Goal: Communication & Community: Answer question/provide support

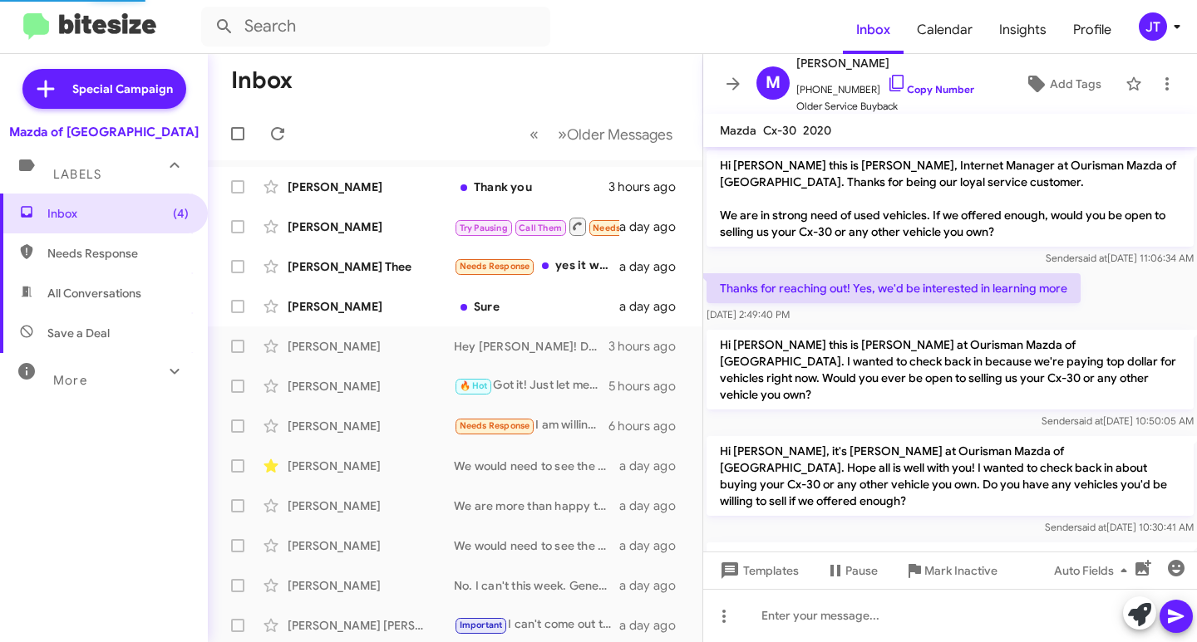
scroll to position [313, 0]
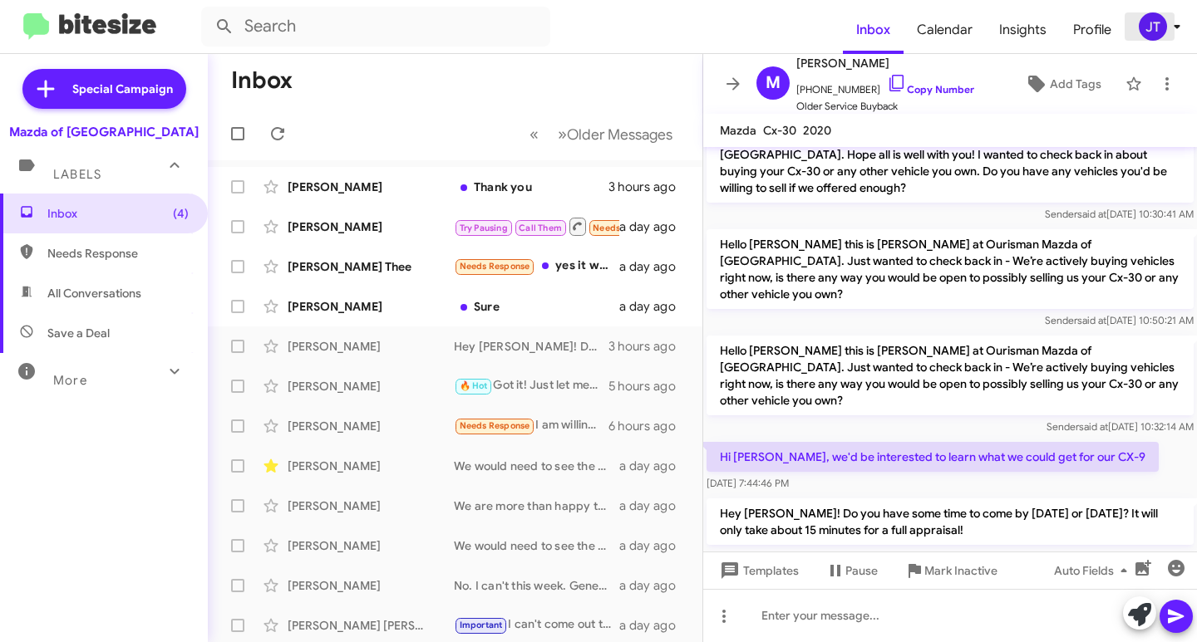
click at [1157, 23] on div "JT" at bounding box center [1152, 26] width 28 height 28
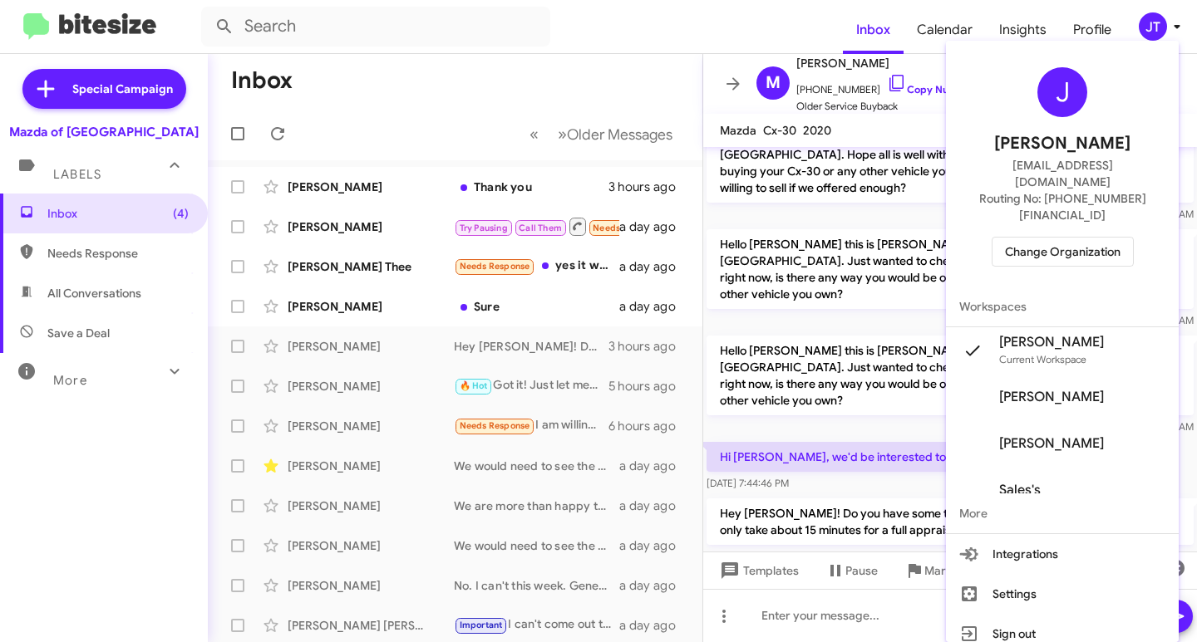
click at [1069, 238] on span "Change Organization" at bounding box center [1063, 252] width 116 height 28
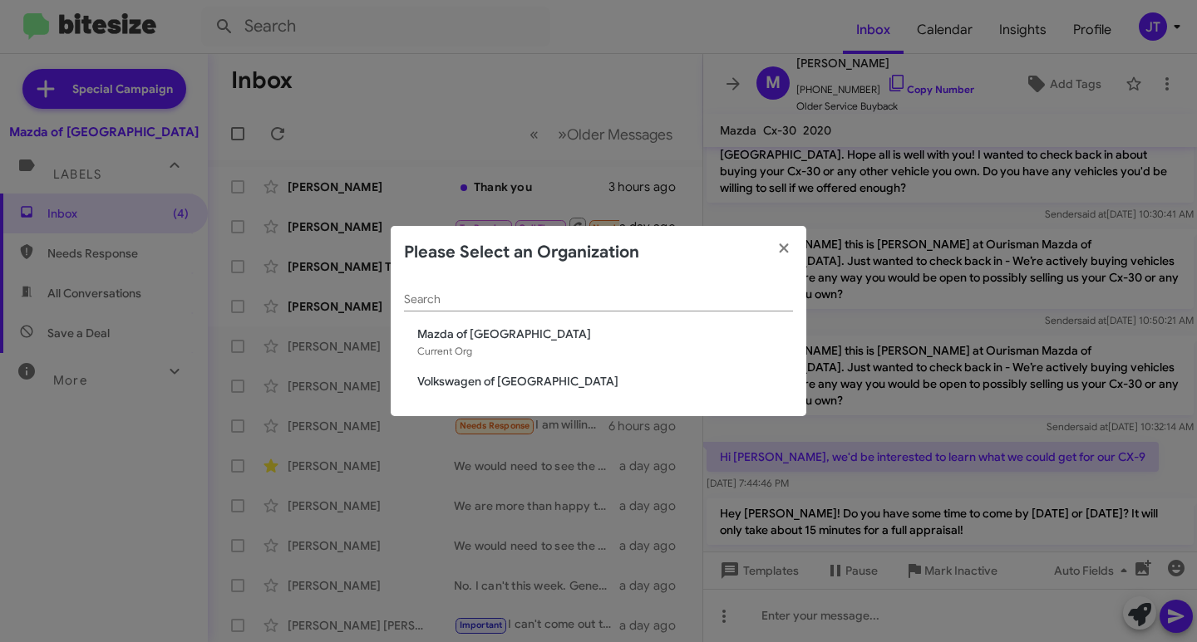
click at [476, 381] on span "Volkswagen of [GEOGRAPHIC_DATA]" at bounding box center [605, 381] width 376 height 17
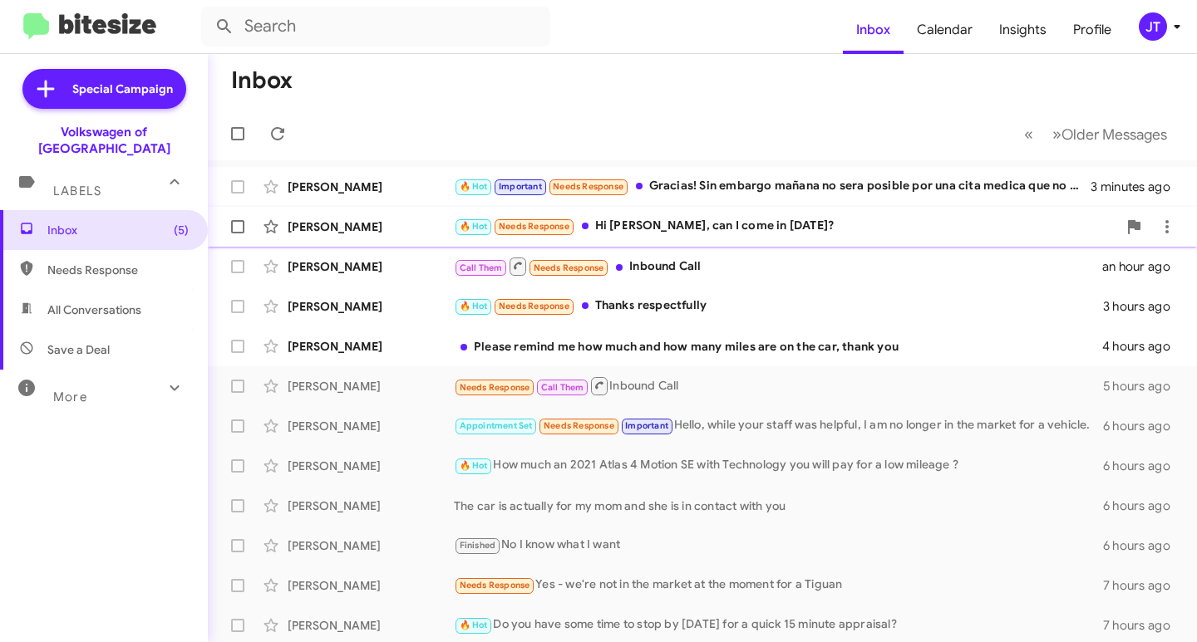
click at [738, 224] on div "🔥 Hot Needs Response Hi Jamisha, can I come in on Saturday?" at bounding box center [785, 226] width 663 height 19
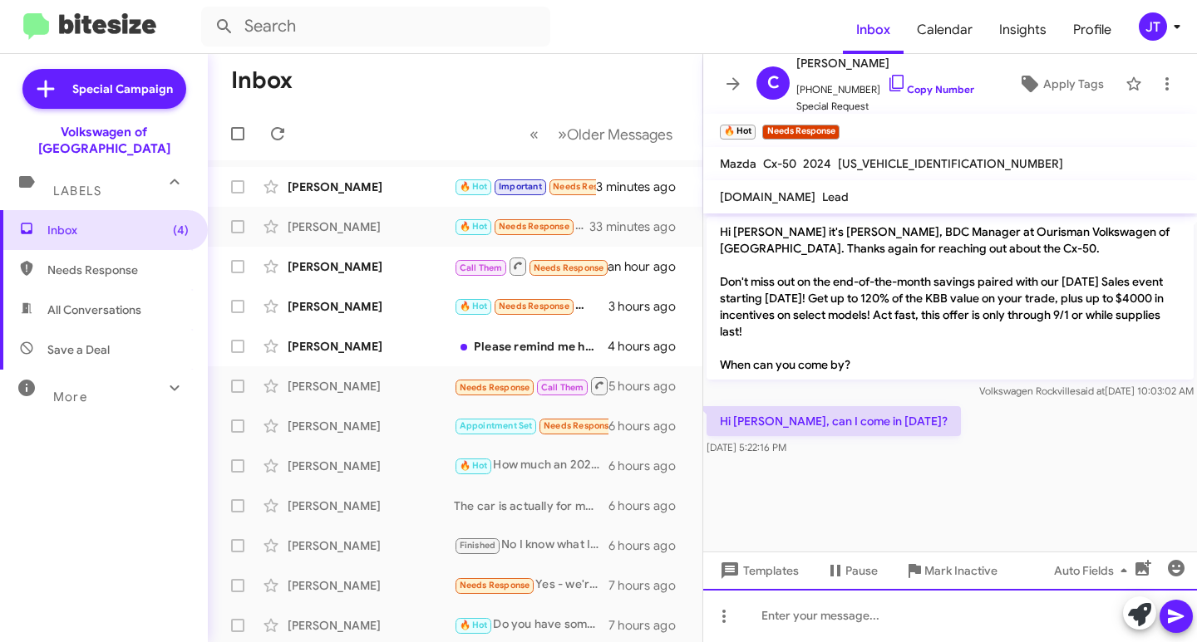
click at [808, 620] on div at bounding box center [950, 615] width 494 height 53
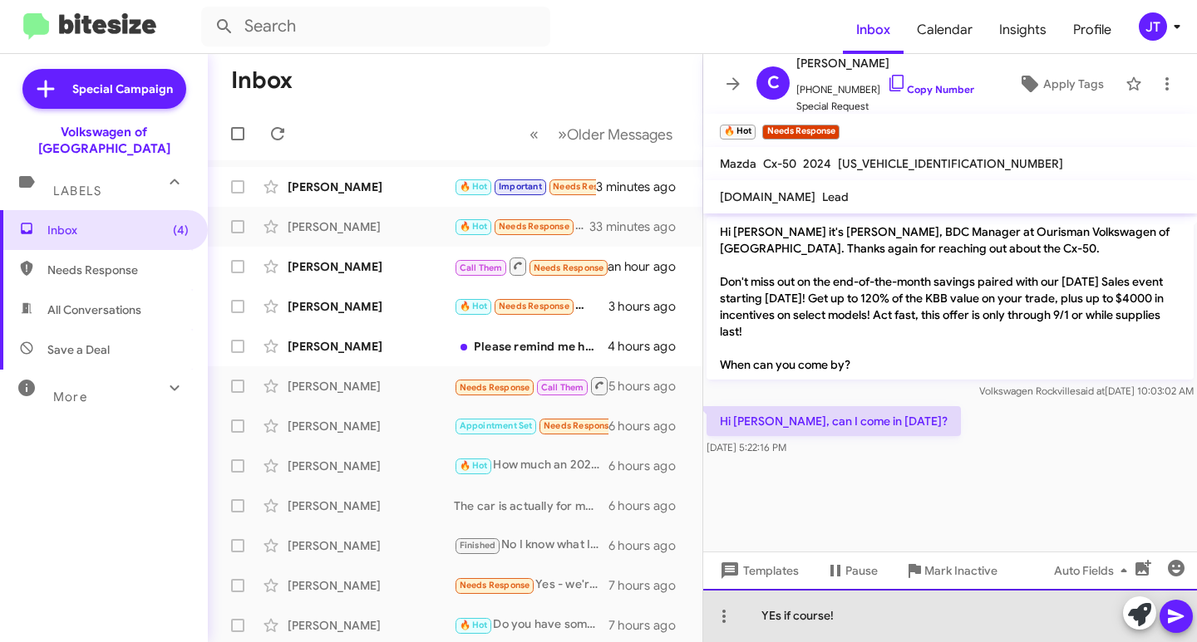
click at [774, 617] on div "YEs if course!" at bounding box center [950, 615] width 494 height 53
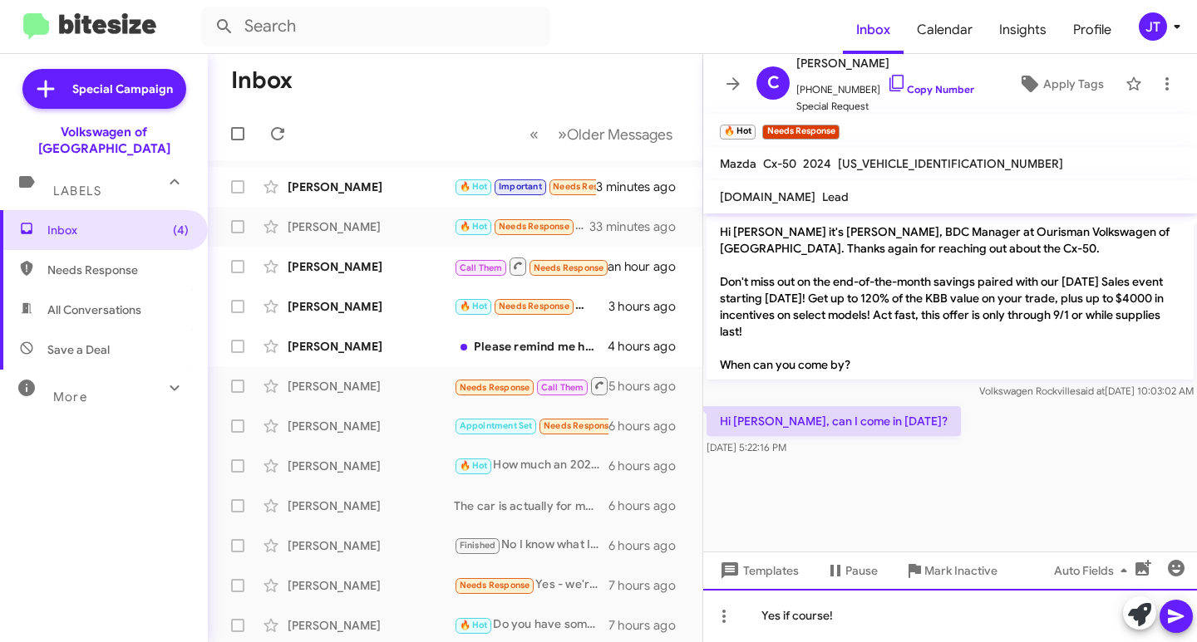
click at [860, 609] on div "Yes if course!" at bounding box center [950, 615] width 494 height 53
click at [1172, 621] on icon at bounding box center [1176, 617] width 16 height 14
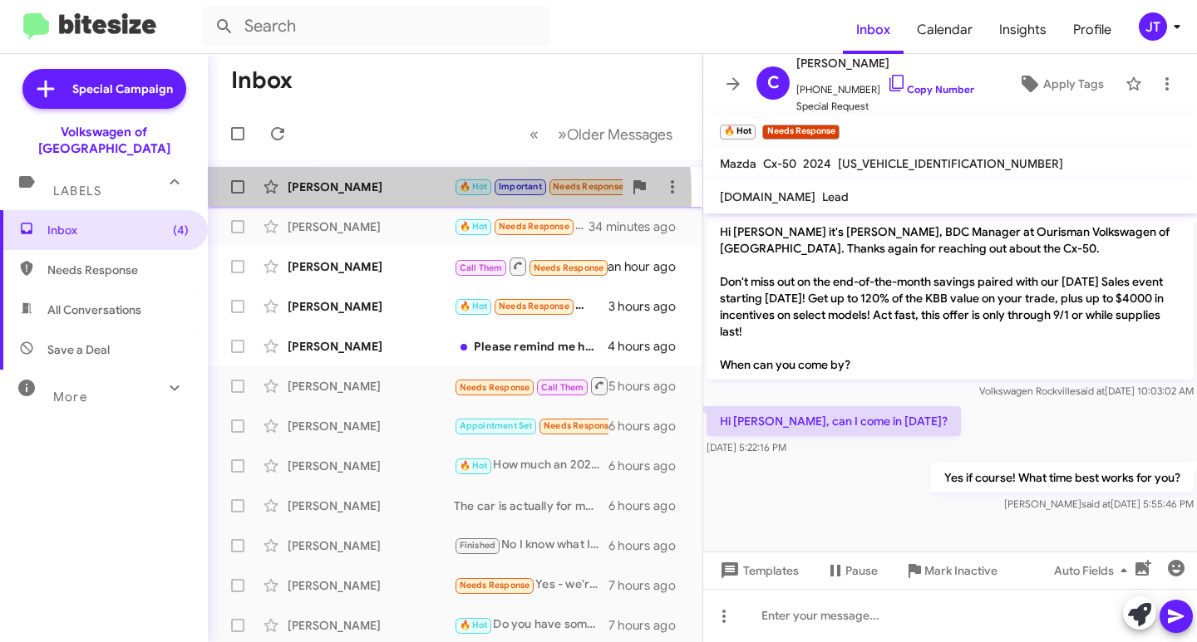
click at [399, 195] on div "Maria Caicedo 🔥 Hot Important Needs Response Gracias! Sin embargo mañana no ser…" at bounding box center [455, 186] width 468 height 33
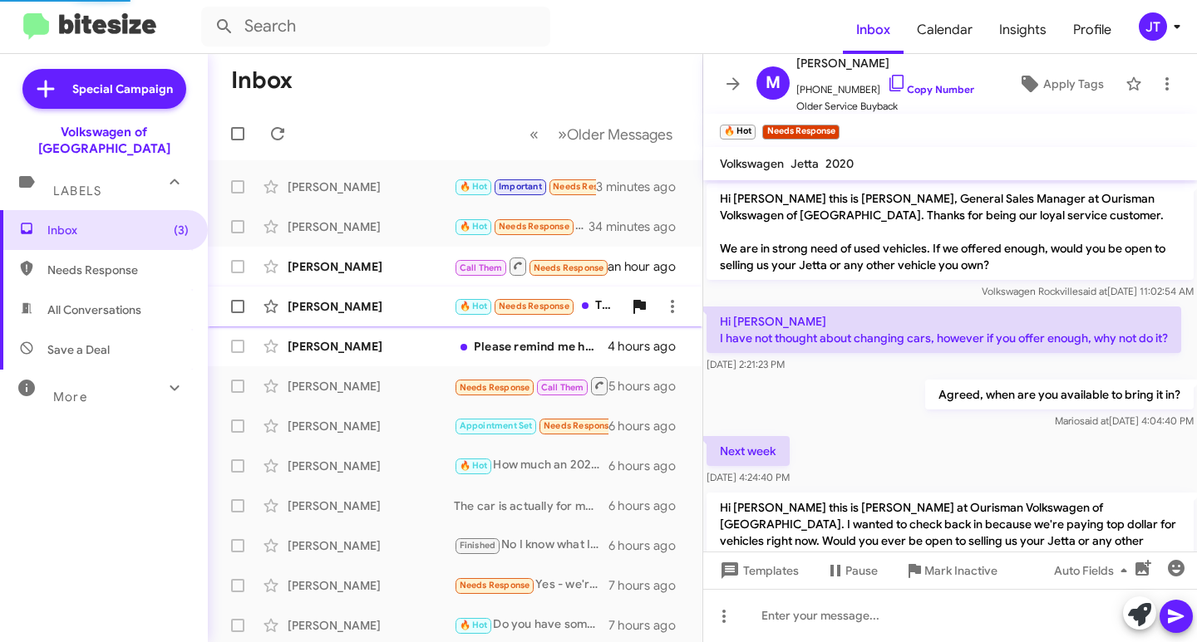
scroll to position [1119, 0]
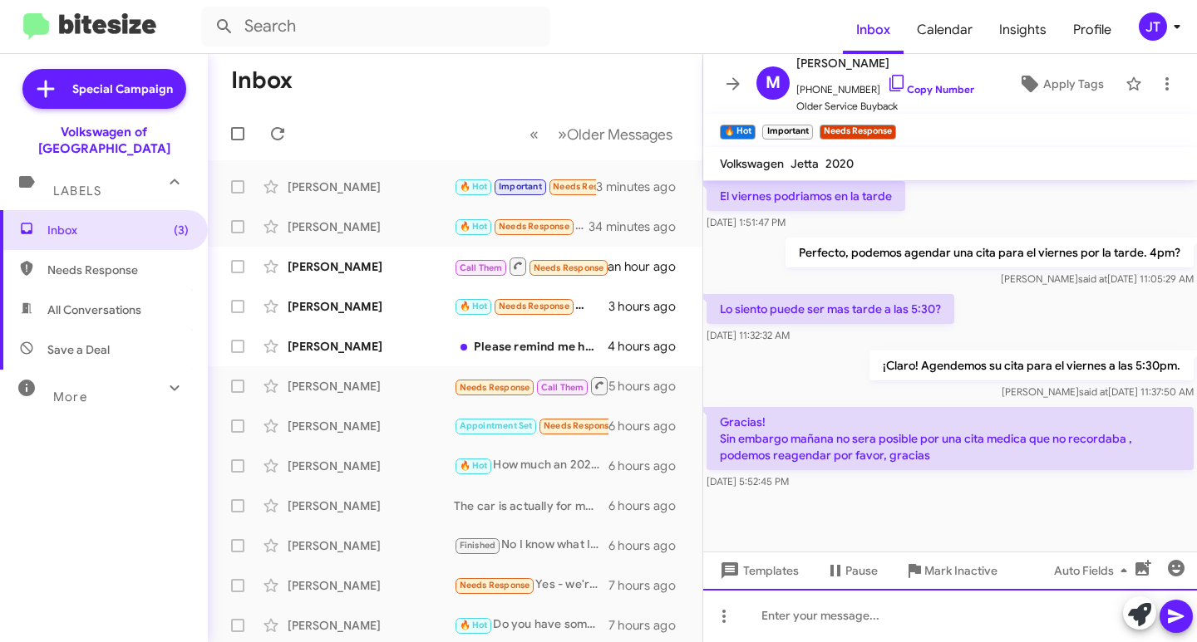
click at [819, 605] on div at bounding box center [950, 615] width 494 height 53
click at [838, 620] on div "No hay problema!" at bounding box center [950, 615] width 494 height 53
drag, startPoint x: 838, startPoint y: 620, endPoint x: 816, endPoint y: 617, distance: 21.9
click at [816, 617] on div "No hay problema!" at bounding box center [950, 615] width 494 height 53
click at [875, 613] on div "No hay problema!" at bounding box center [950, 615] width 494 height 53
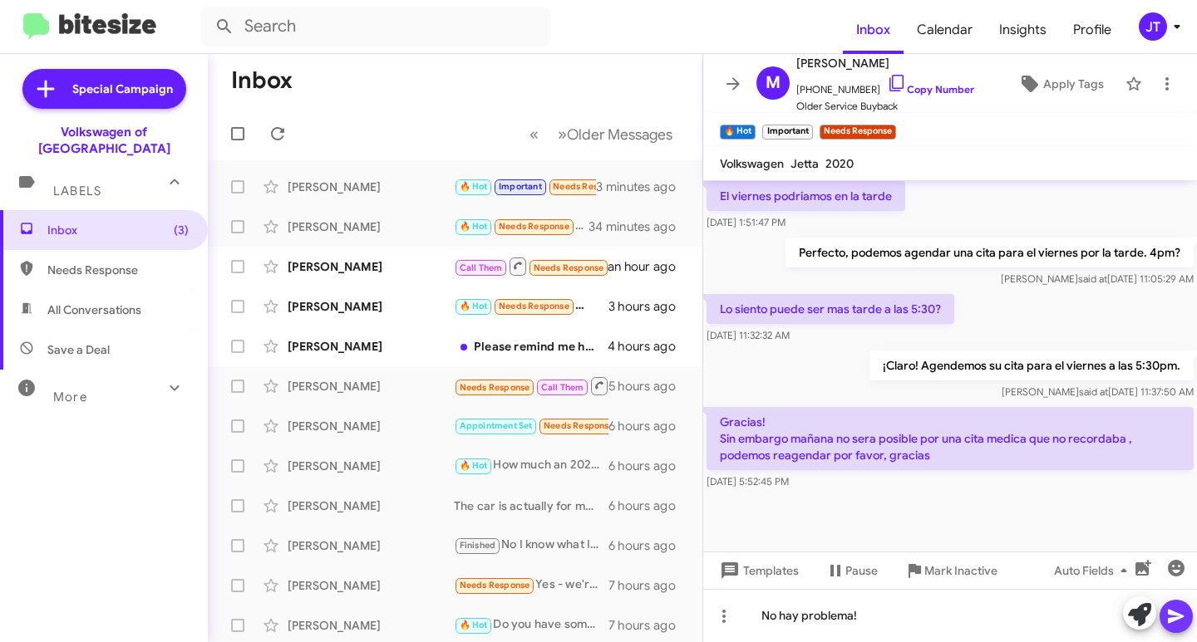
click at [1169, 620] on icon at bounding box center [1176, 617] width 16 height 14
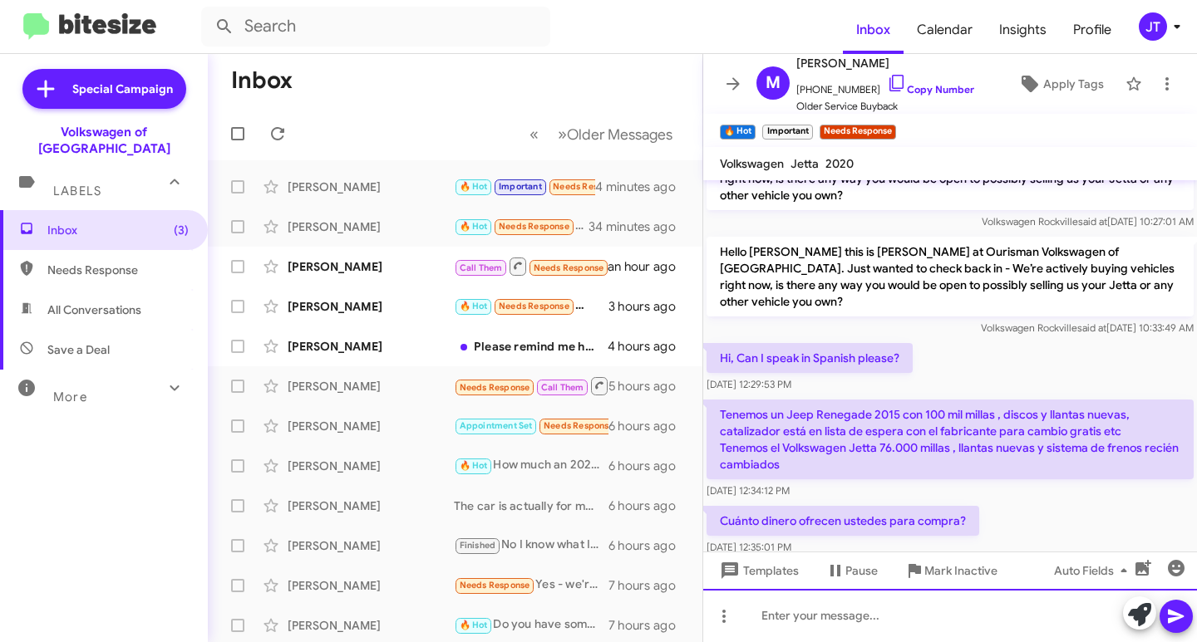
scroll to position [1180, 0]
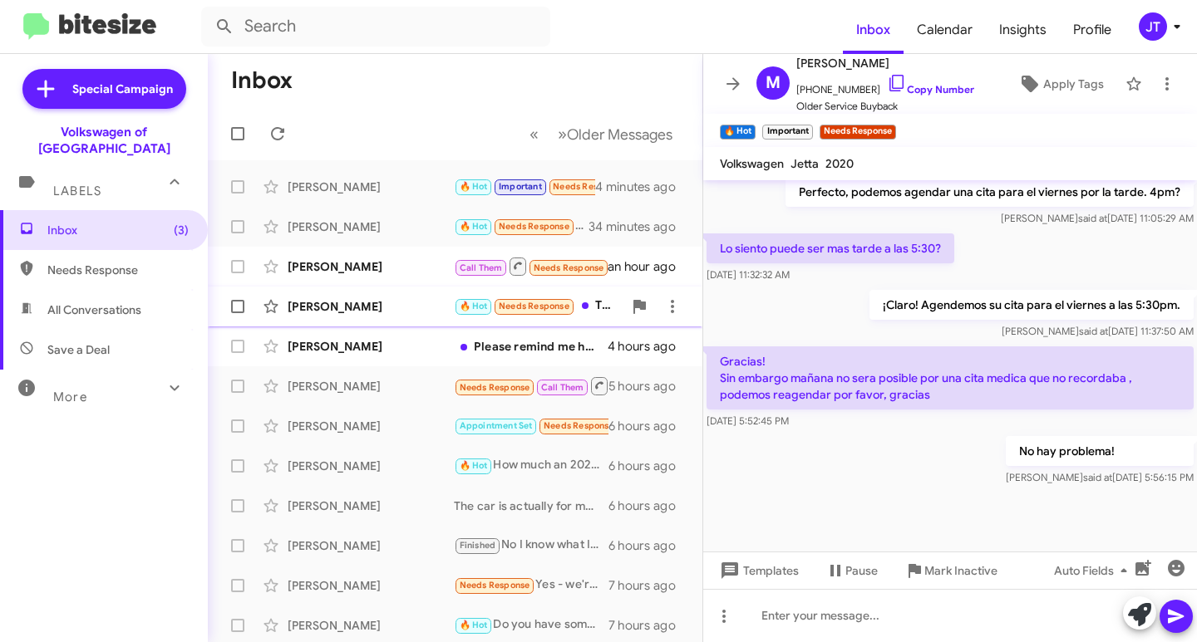
click at [381, 301] on div "Ramond Bryant" at bounding box center [371, 306] width 166 height 17
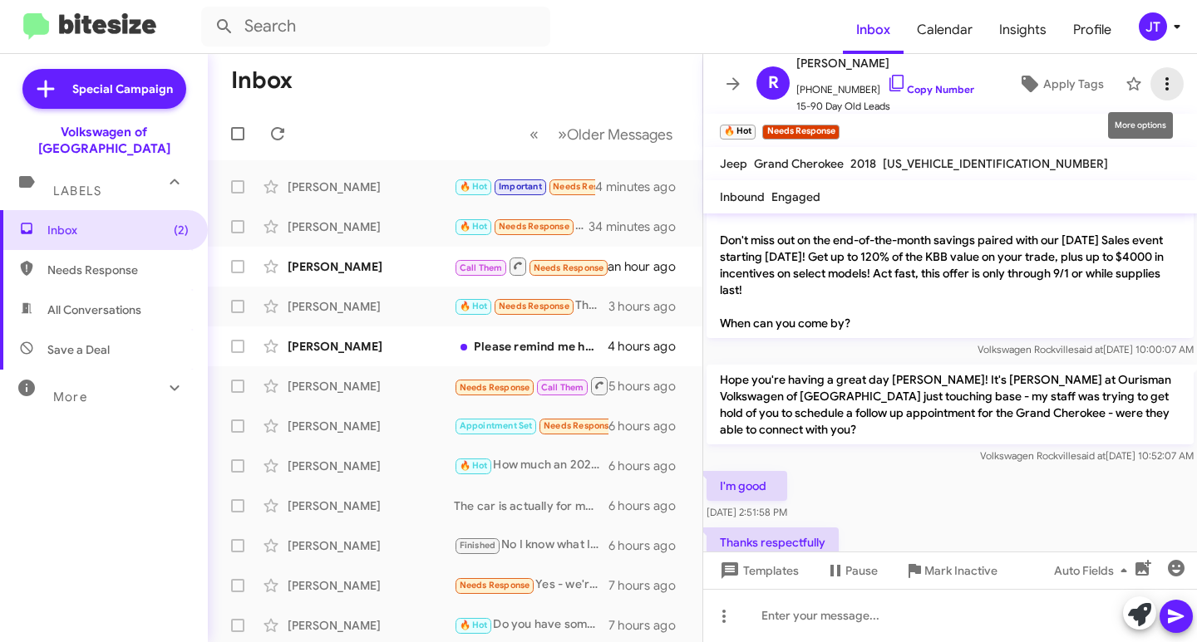
click at [1165, 79] on icon at bounding box center [1166, 83] width 3 height 13
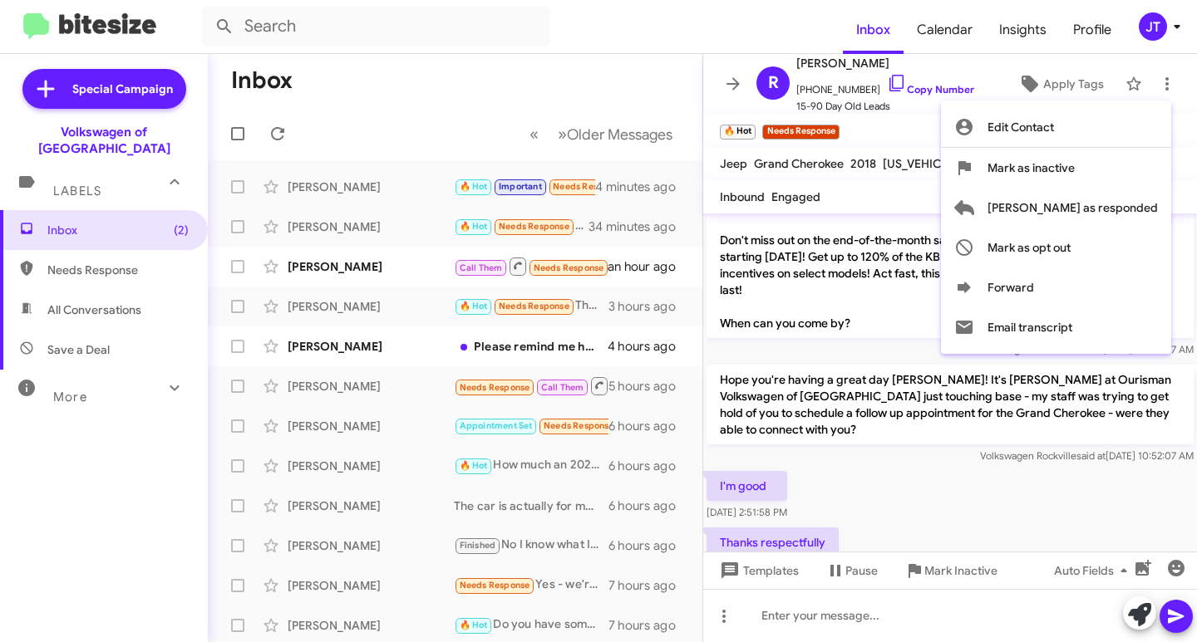
click at [1074, 167] on span "Mark as inactive" at bounding box center [1030, 168] width 87 height 40
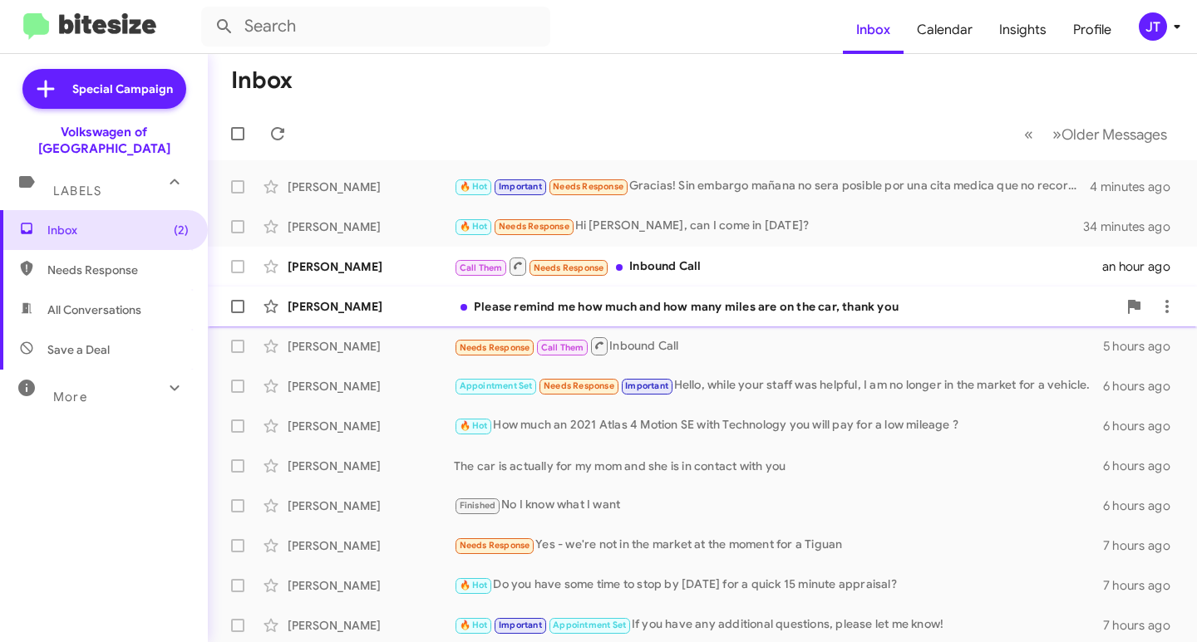
click at [454, 313] on div "Please remind me how much and how many miles are on the car, thank you" at bounding box center [785, 306] width 663 height 17
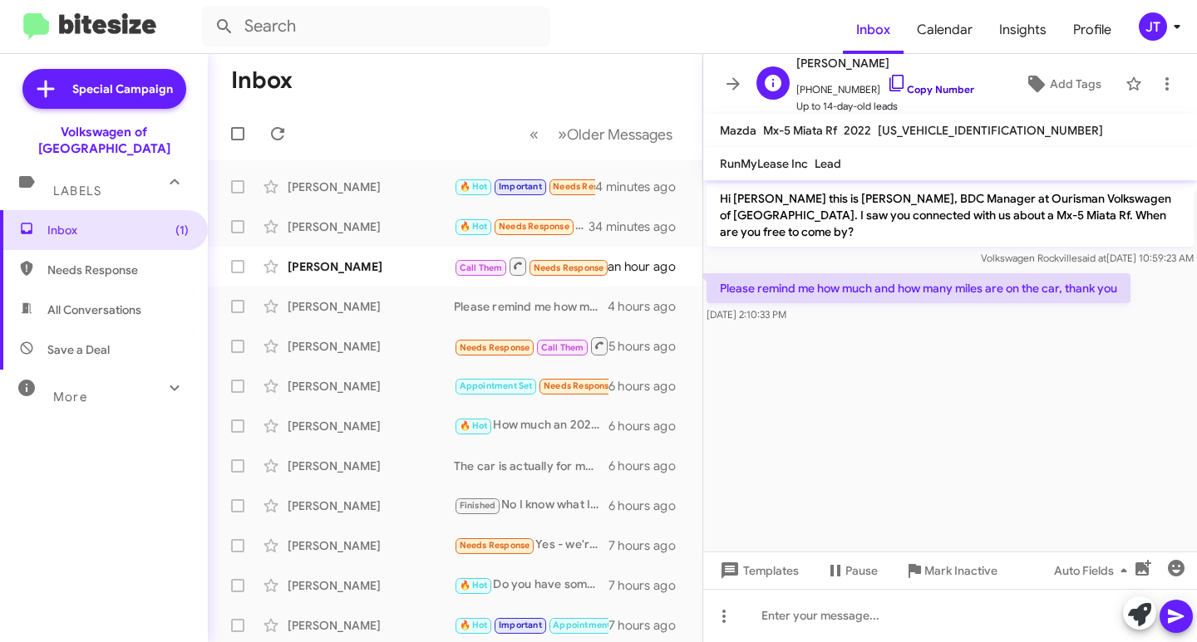
click at [915, 86] on link "Copy Number" at bounding box center [930, 89] width 87 height 12
click at [337, 189] on div "[PERSON_NAME]" at bounding box center [371, 187] width 166 height 17
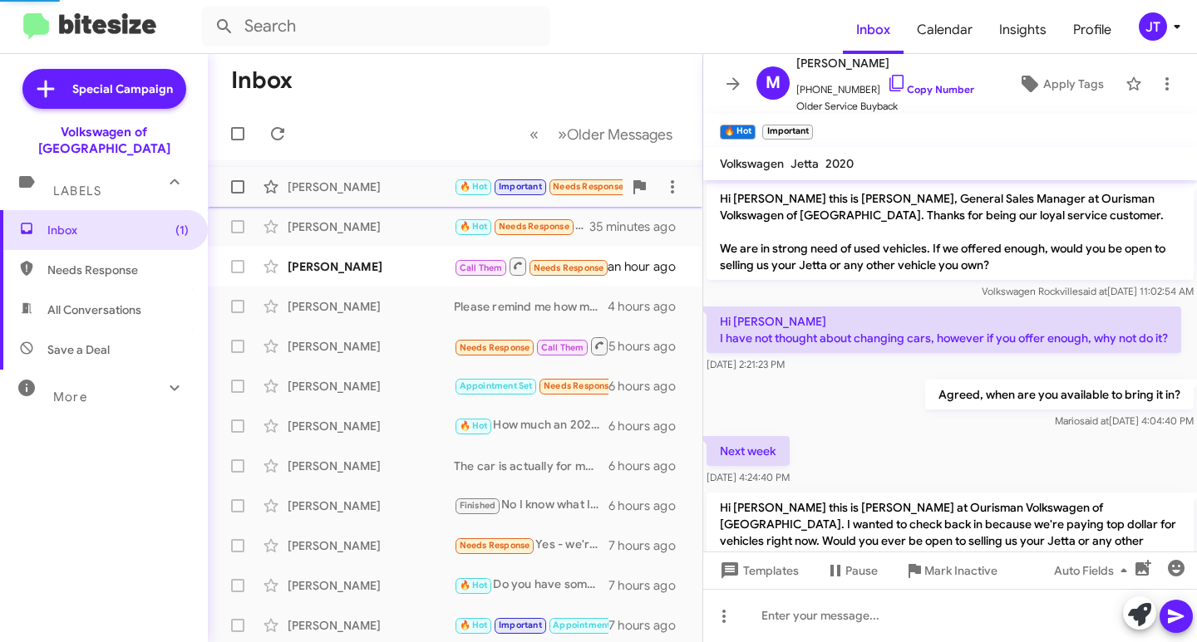
scroll to position [1147, 0]
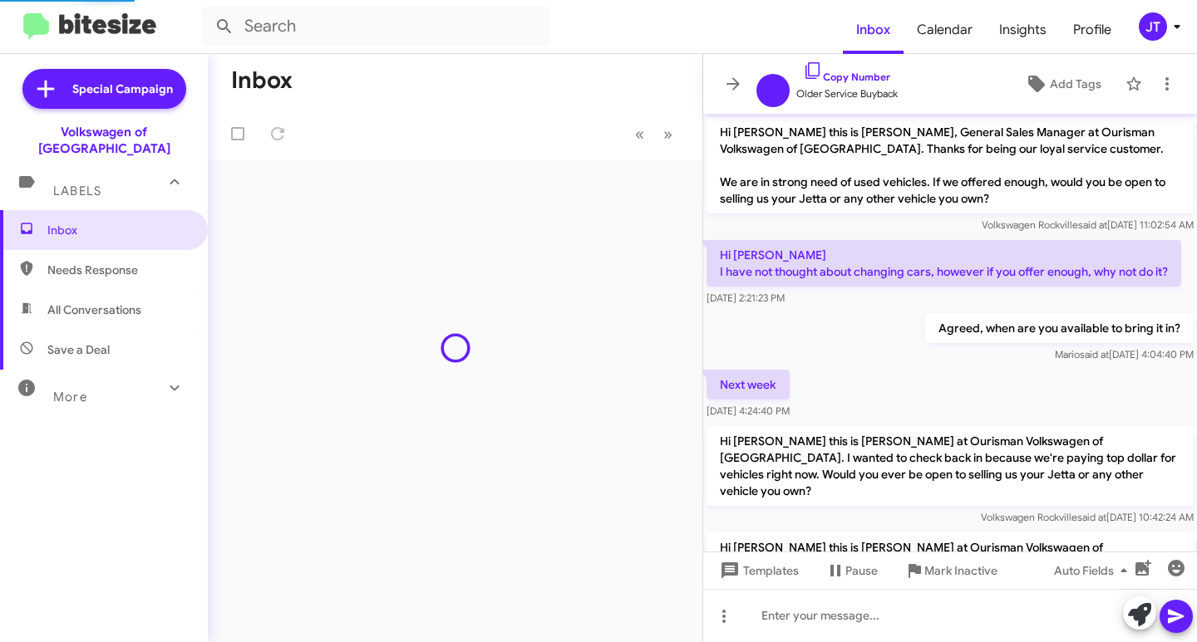
scroll to position [1114, 0]
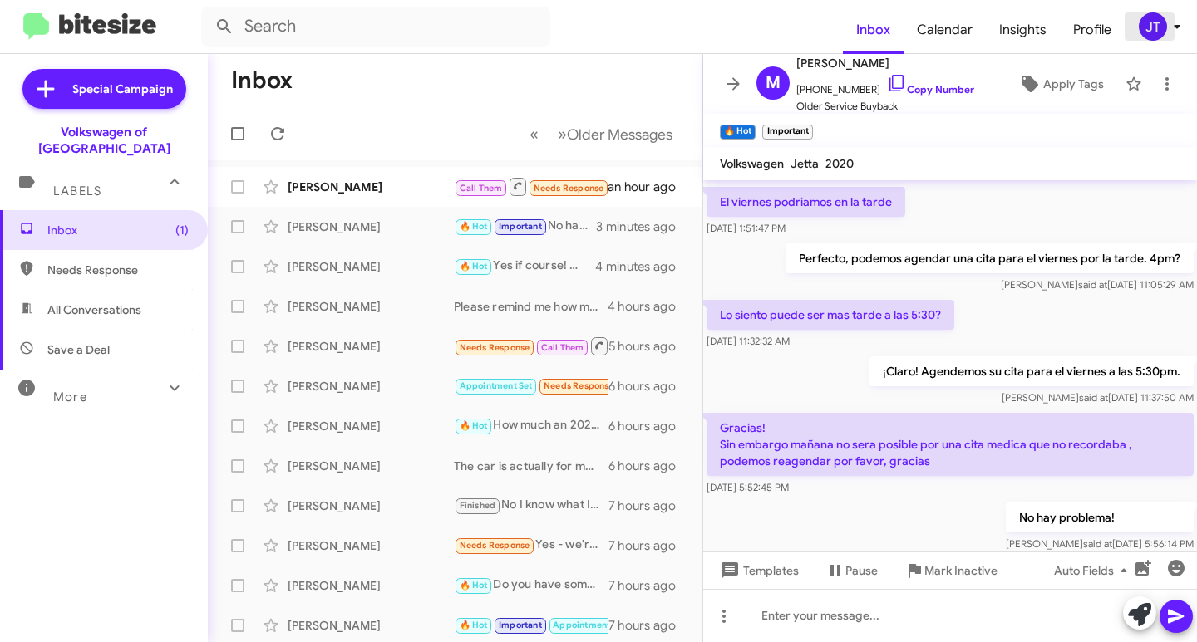
click at [1186, 26] on icon at bounding box center [1177, 27] width 20 height 20
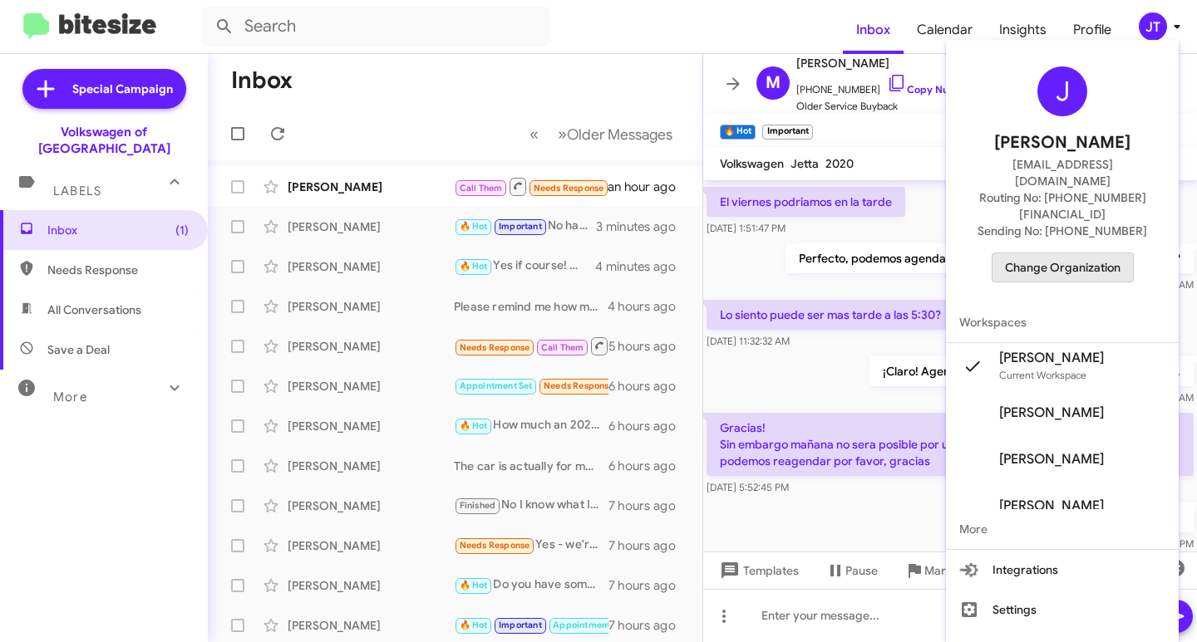
click at [1069, 253] on span "Change Organization" at bounding box center [1063, 267] width 116 height 28
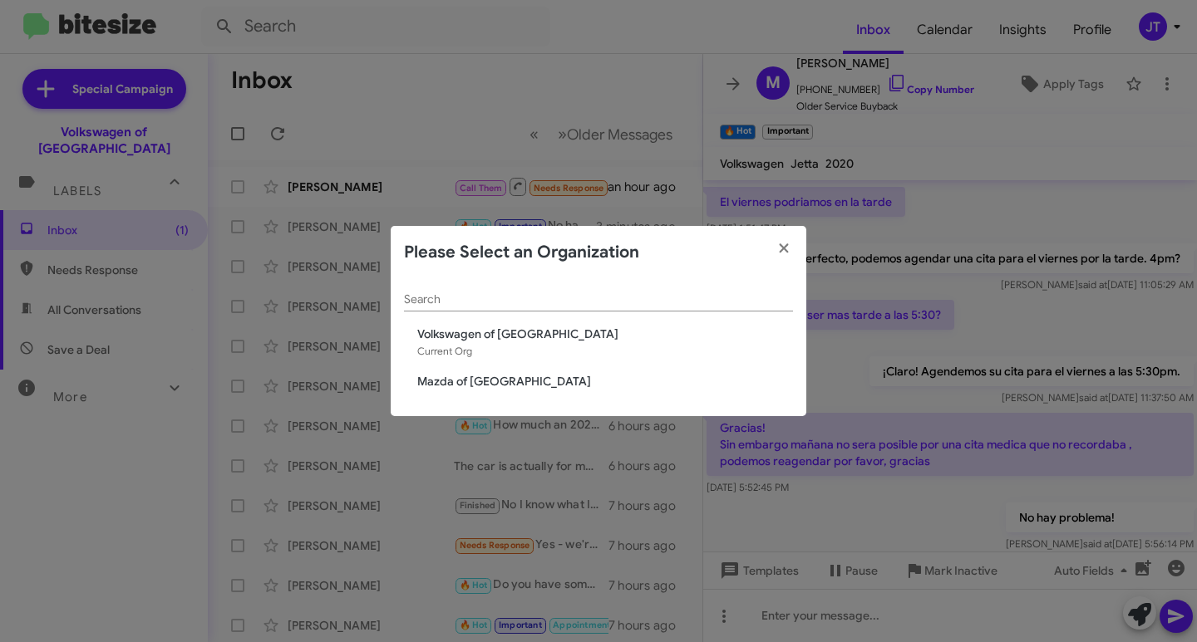
click at [516, 371] on div "Search Volkswagen of Rockville Current Org Mazda of Rockville" at bounding box center [598, 348] width 415 height 138
click at [517, 381] on span "Mazda of [GEOGRAPHIC_DATA]" at bounding box center [605, 381] width 376 height 17
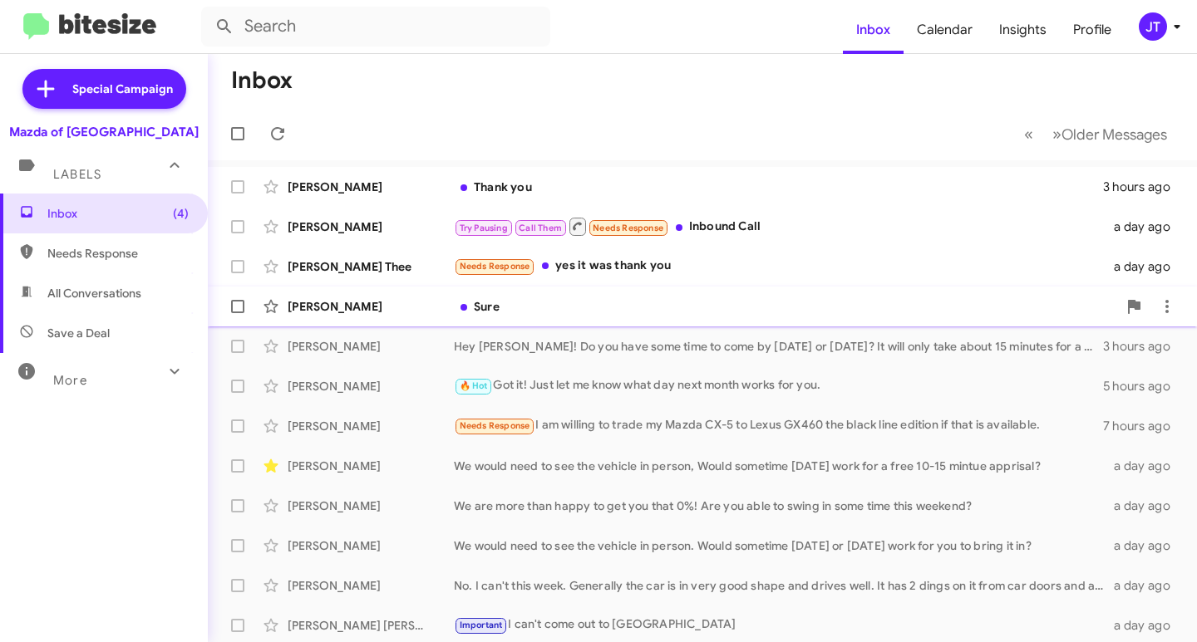
click at [553, 306] on div "Sure" at bounding box center [785, 306] width 663 height 17
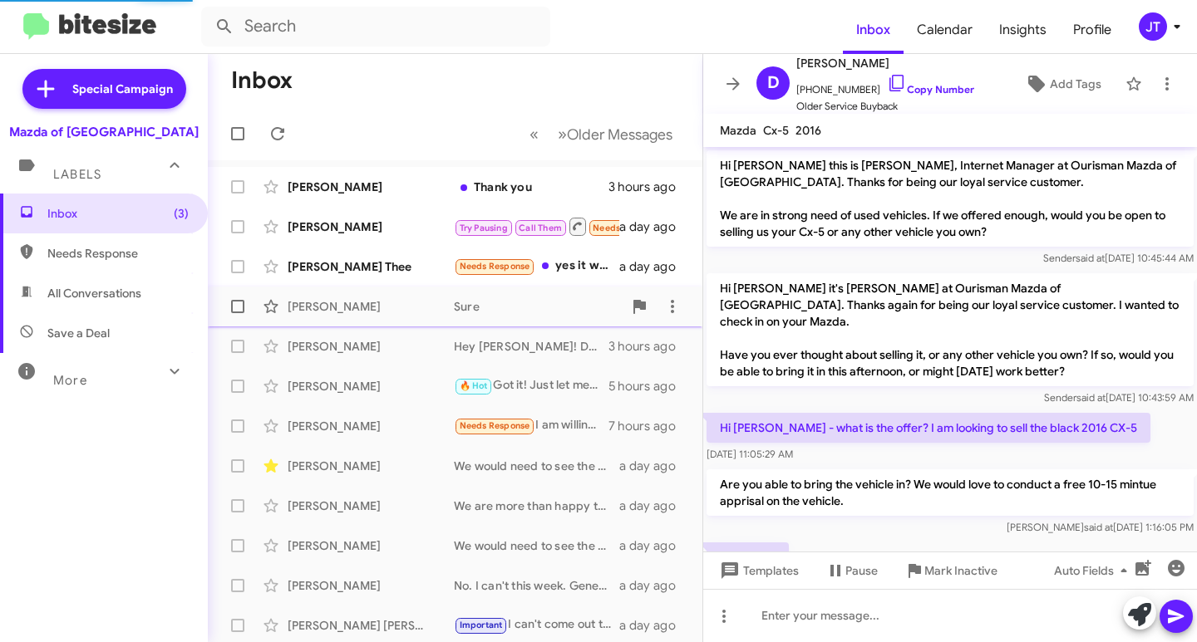
scroll to position [48, 0]
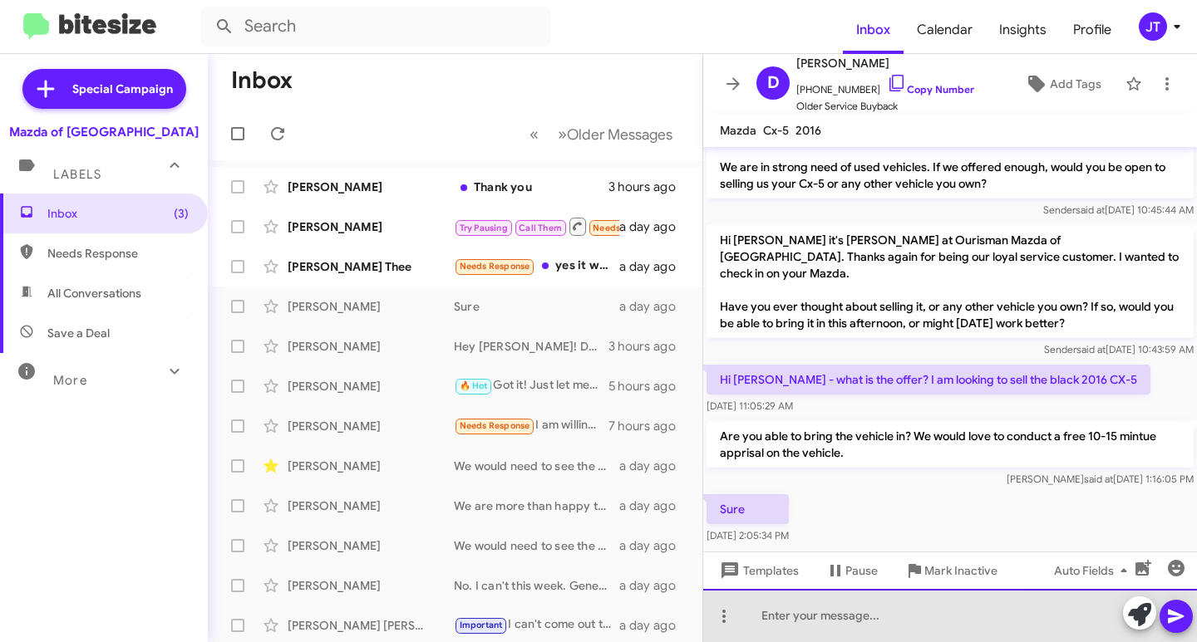
click at [794, 617] on div at bounding box center [950, 615] width 494 height 53
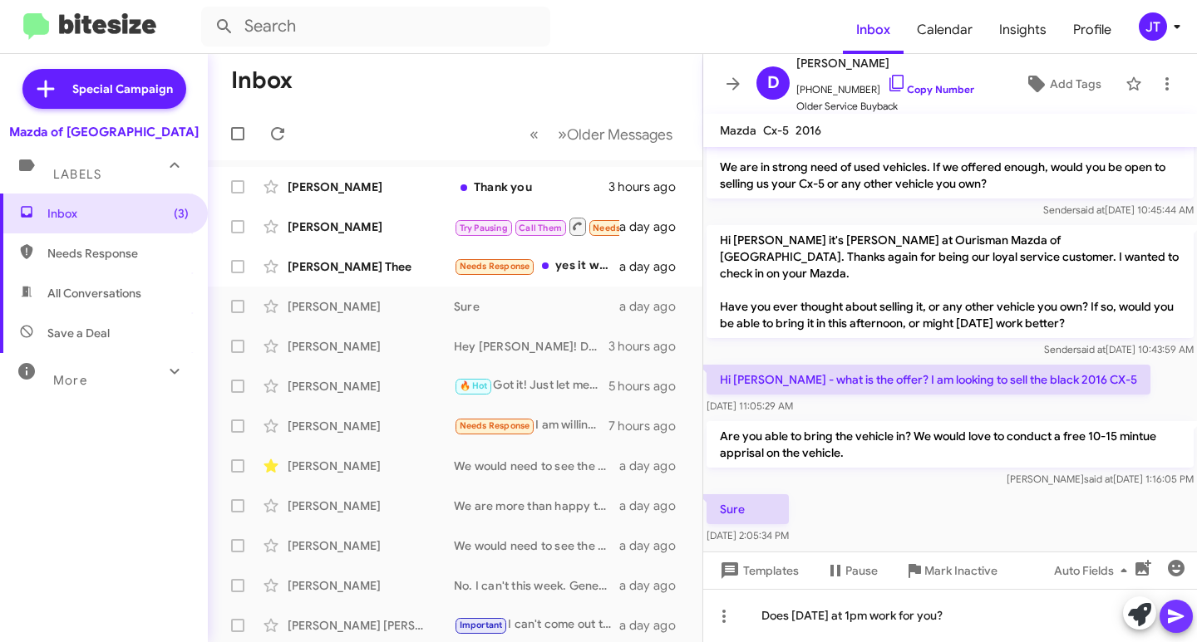
click at [1178, 615] on icon at bounding box center [1176, 617] width 16 height 14
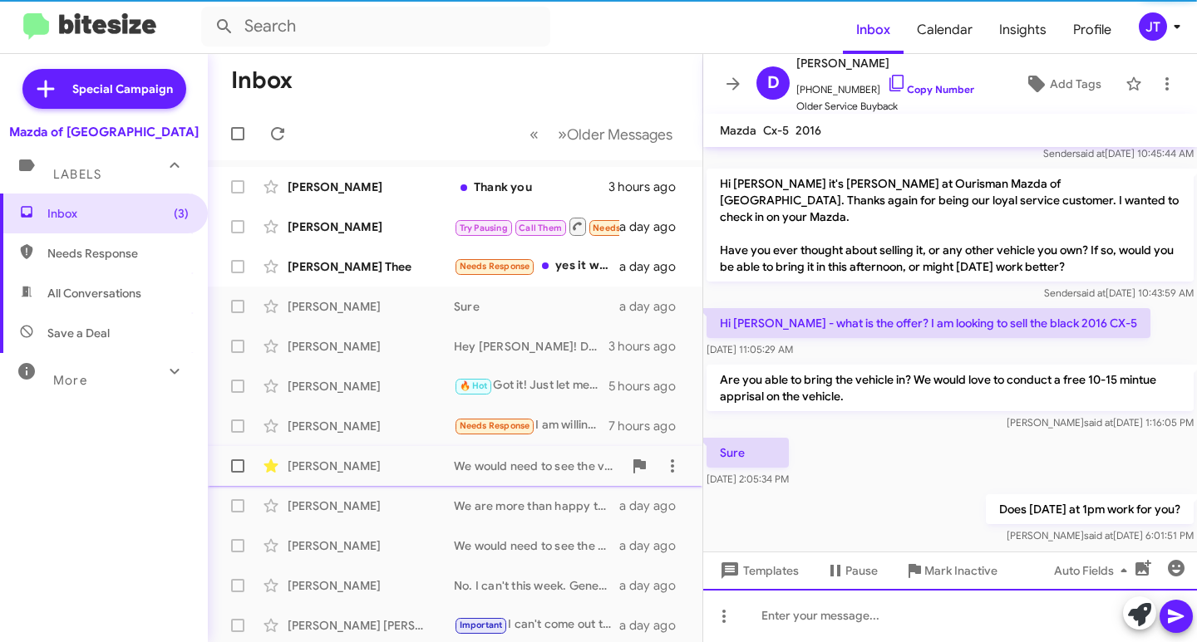
scroll to position [109, 0]
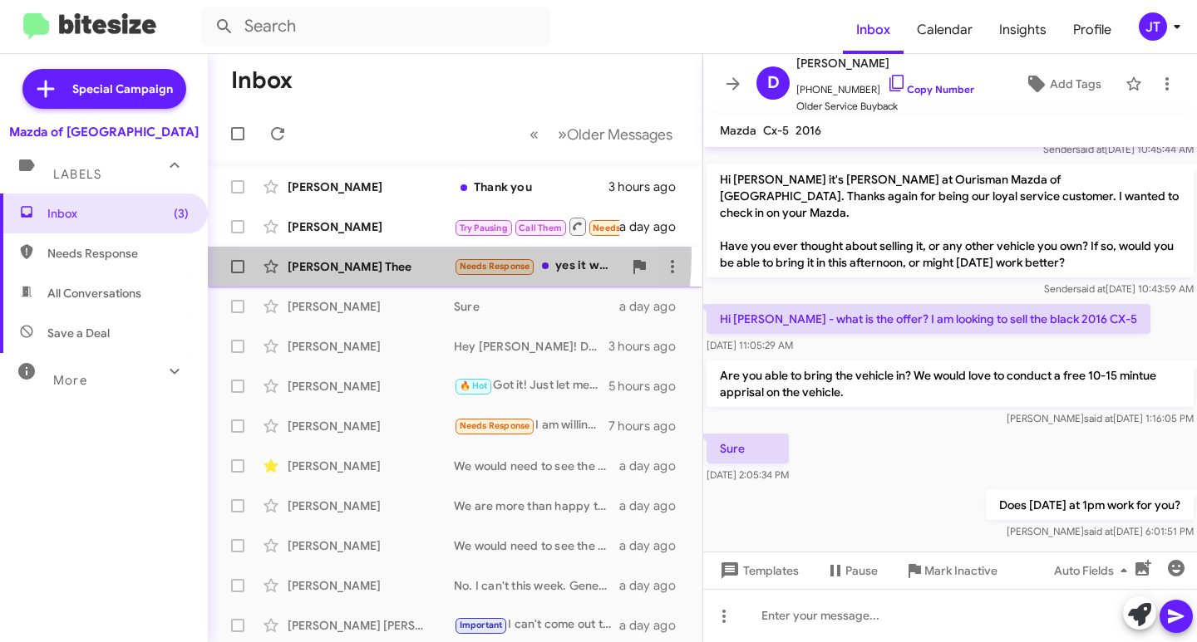
click at [359, 253] on div "Spencer Thee Needs Response yes it was thank you a day ago" at bounding box center [455, 266] width 468 height 33
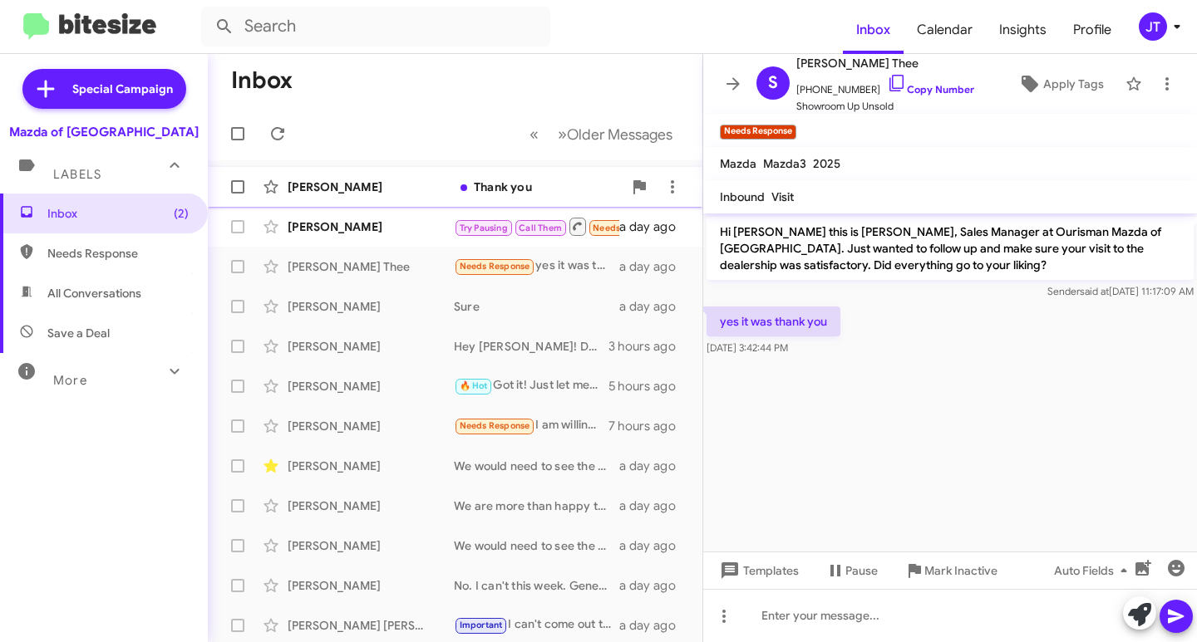
click at [361, 186] on div "[PERSON_NAME]" at bounding box center [371, 187] width 166 height 17
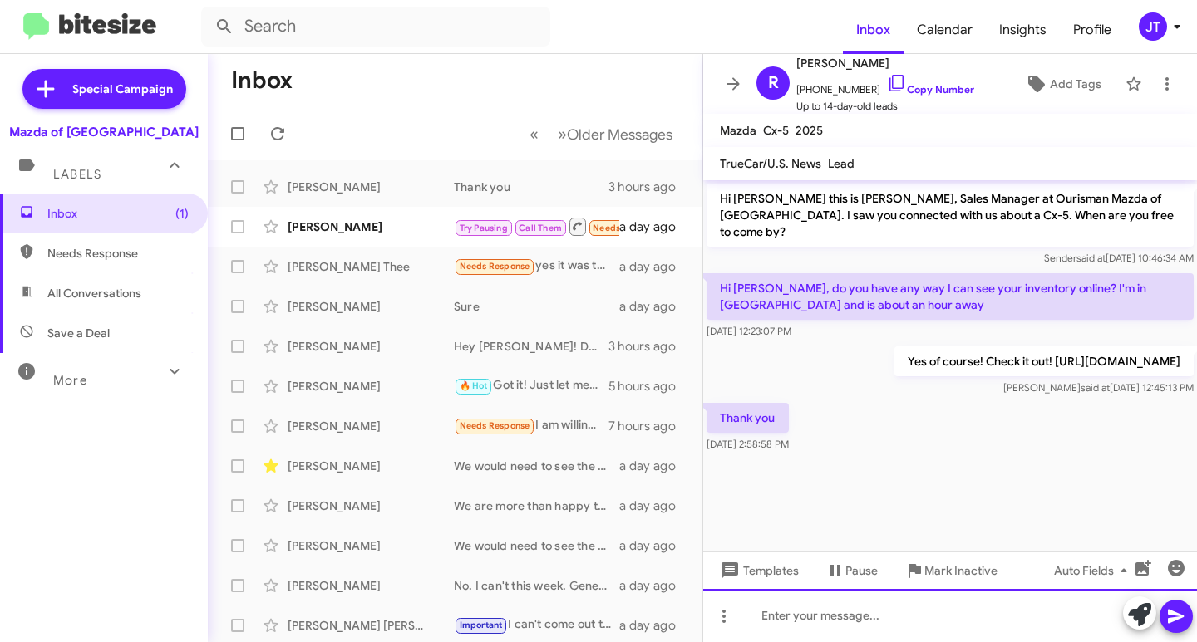
click at [795, 627] on div at bounding box center [950, 615] width 494 height 53
click at [1184, 619] on icon at bounding box center [1176, 617] width 20 height 20
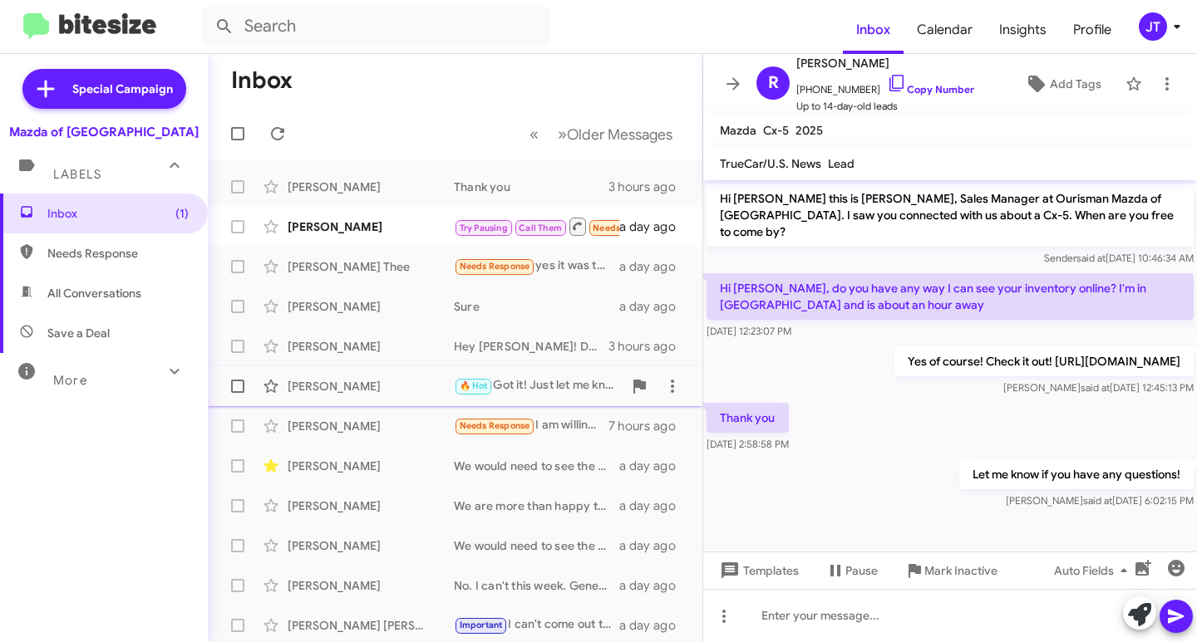
click at [343, 383] on div "[PERSON_NAME]" at bounding box center [371, 386] width 166 height 17
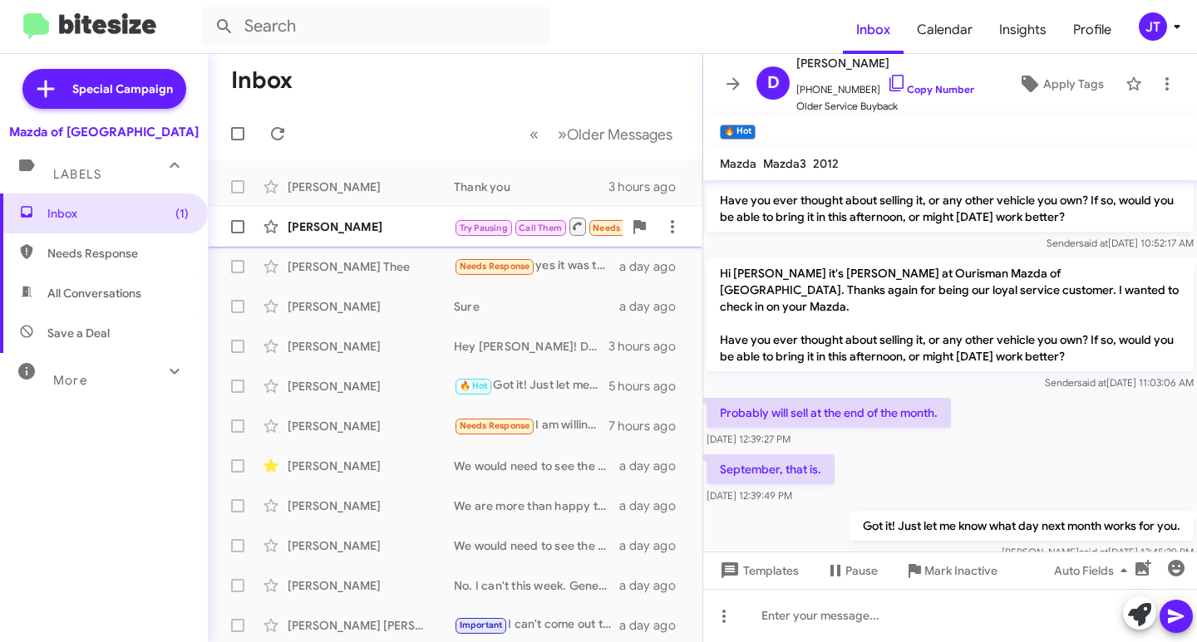
click at [371, 224] on div "[PERSON_NAME]" at bounding box center [371, 227] width 166 height 17
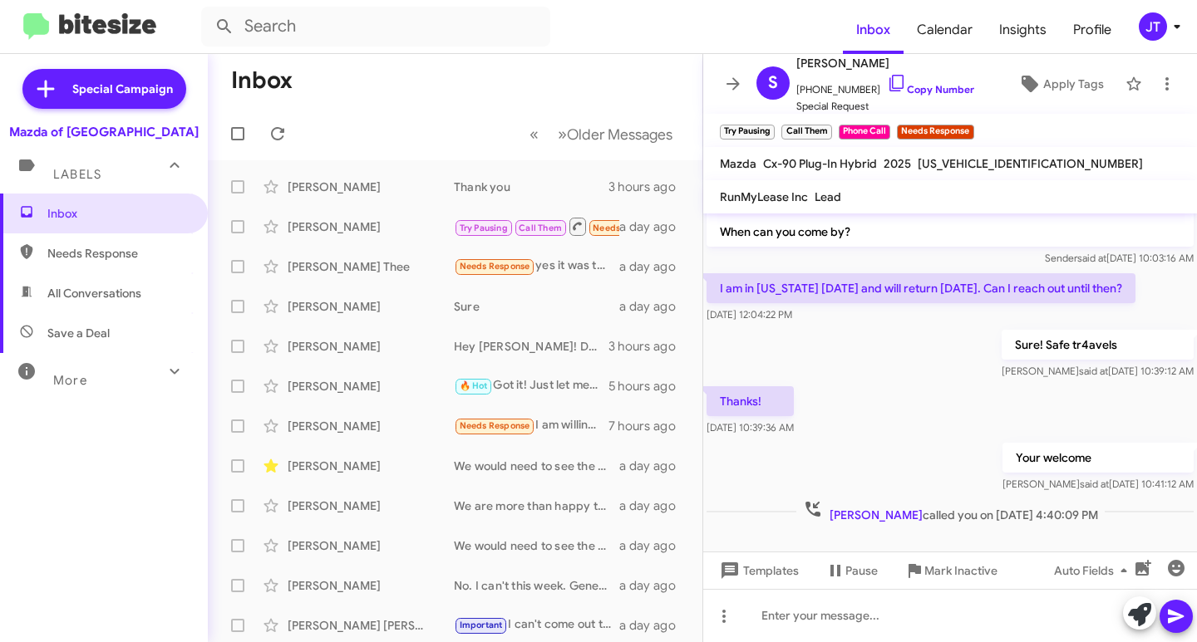
click at [1173, 27] on icon at bounding box center [1177, 27] width 20 height 20
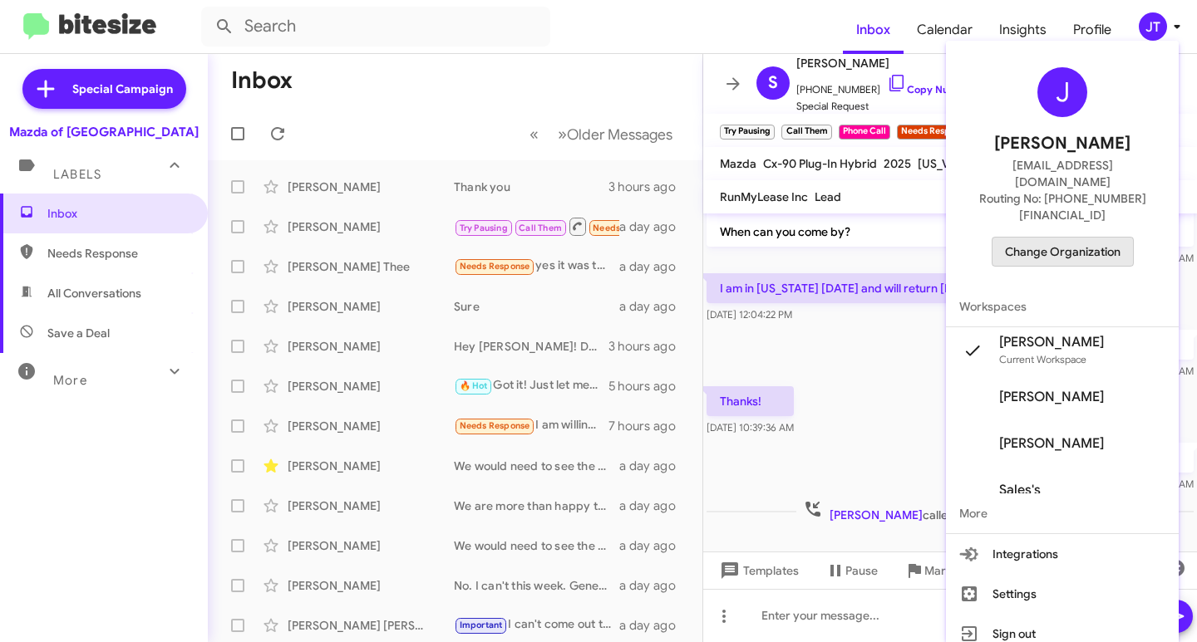
click at [1084, 238] on span "Change Organization" at bounding box center [1063, 252] width 116 height 28
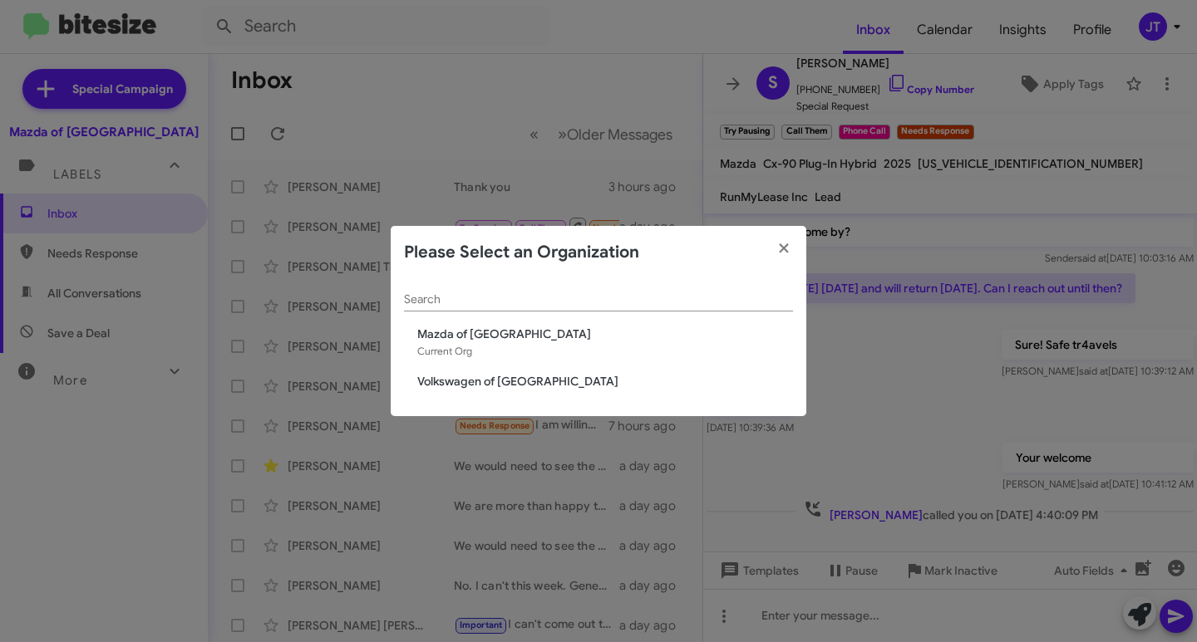
click at [491, 379] on span "Volkswagen of [GEOGRAPHIC_DATA]" at bounding box center [605, 381] width 376 height 17
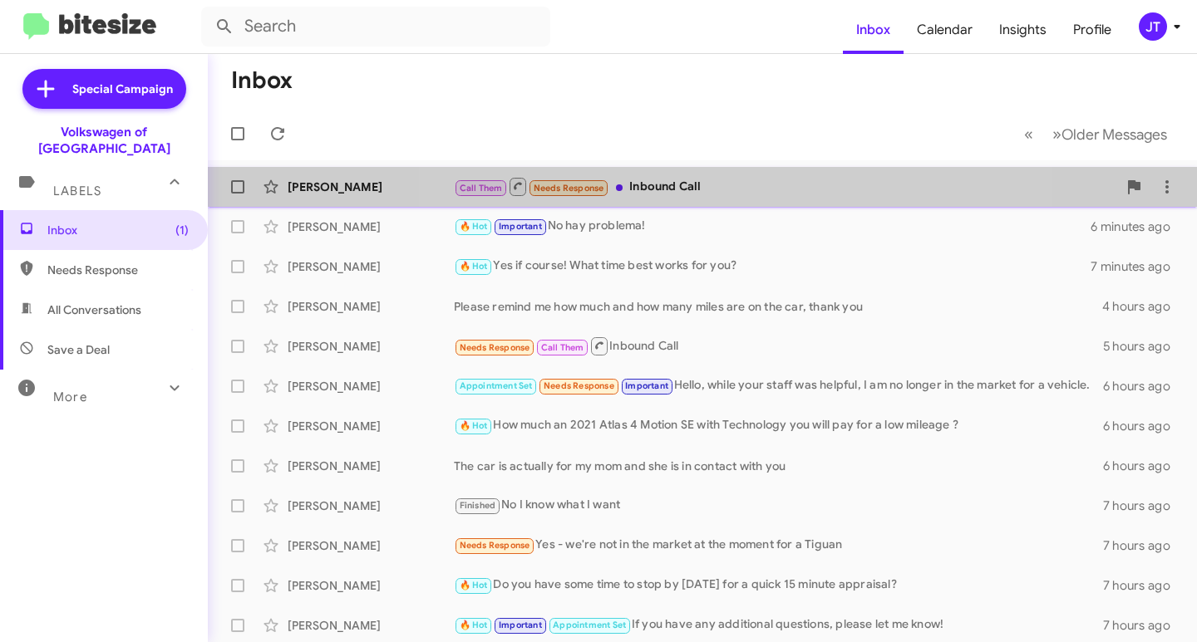
click at [722, 181] on div "Call Them Needs Response Inbound Call" at bounding box center [785, 186] width 663 height 21
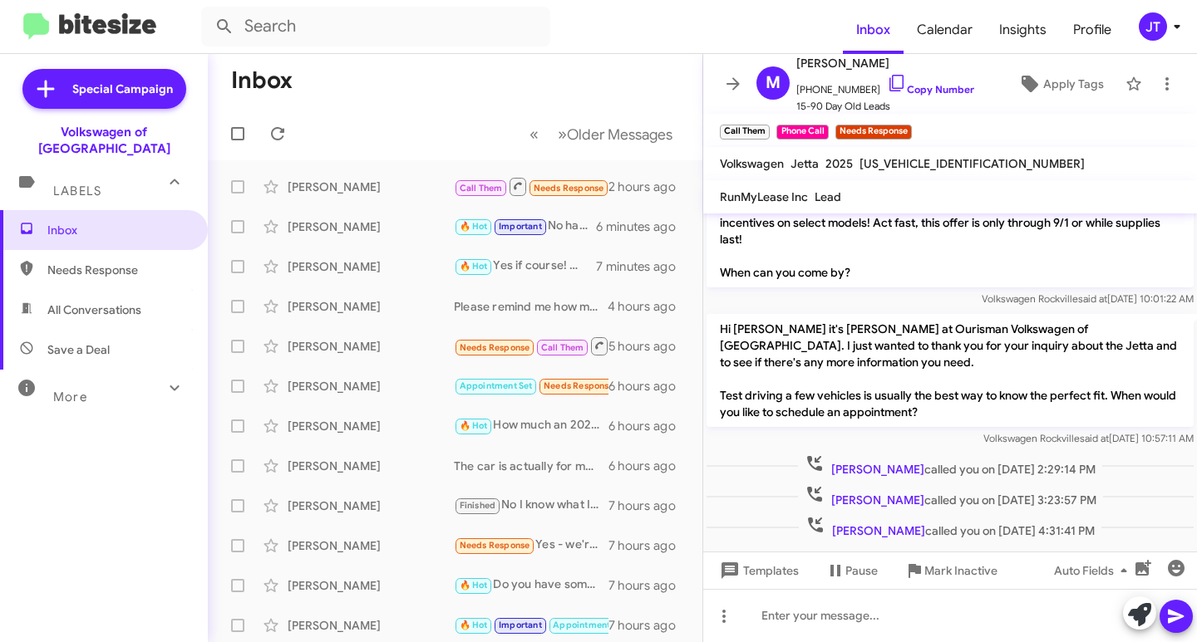
scroll to position [596, 0]
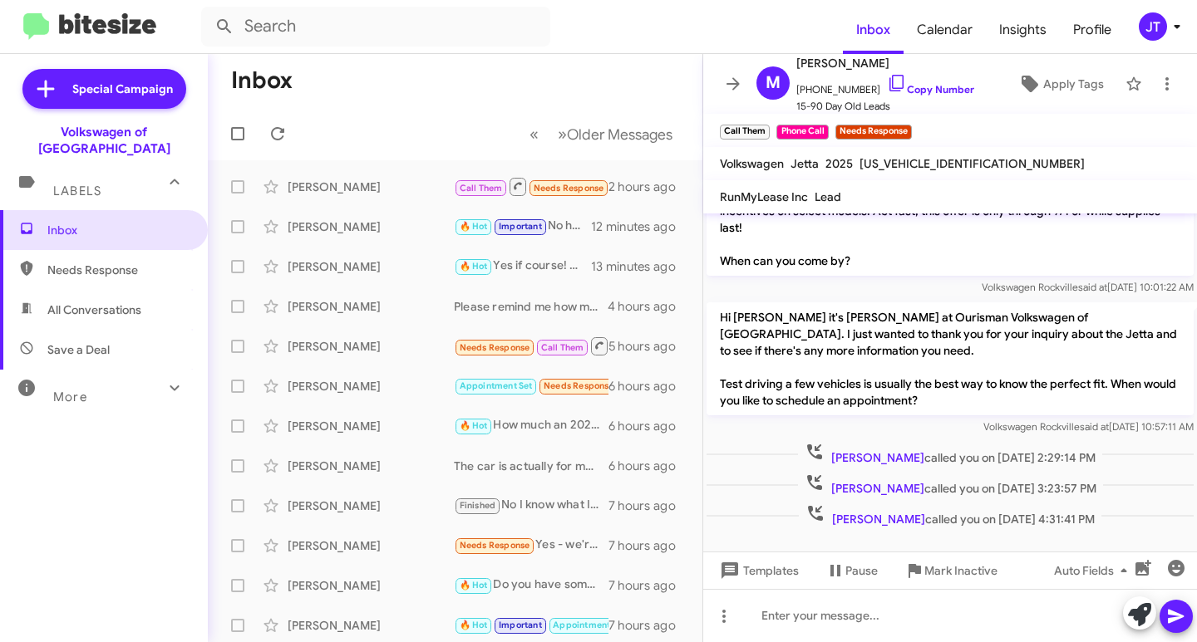
click at [1173, 27] on icon at bounding box center [1177, 27] width 20 height 20
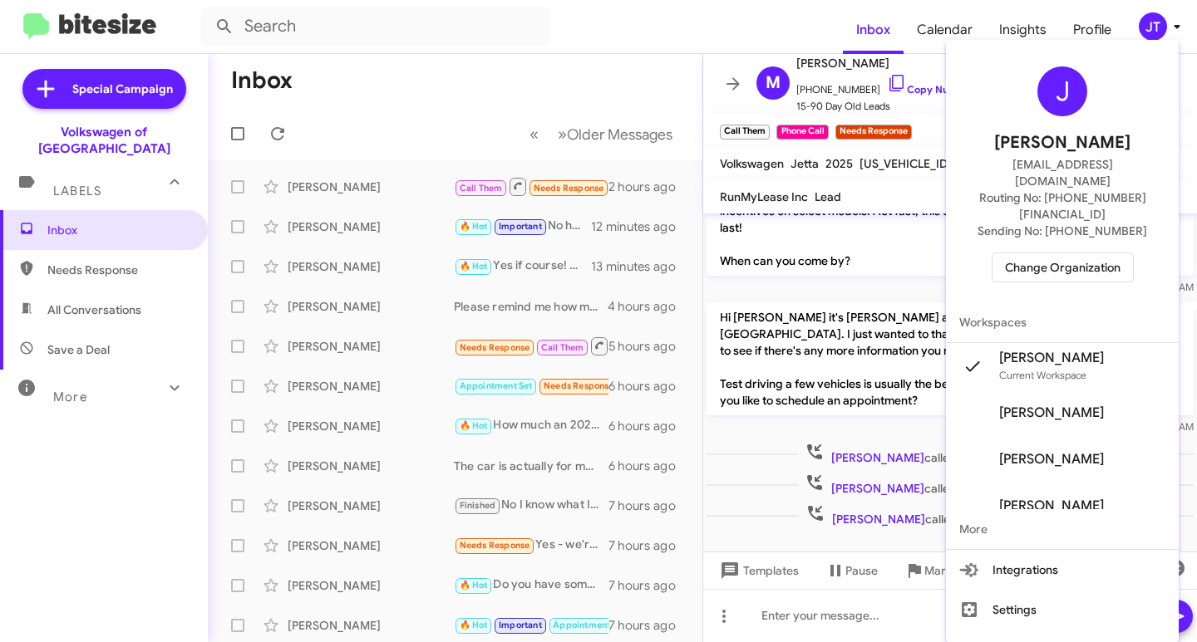
click at [1045, 253] on span "Change Organization" at bounding box center [1063, 267] width 116 height 28
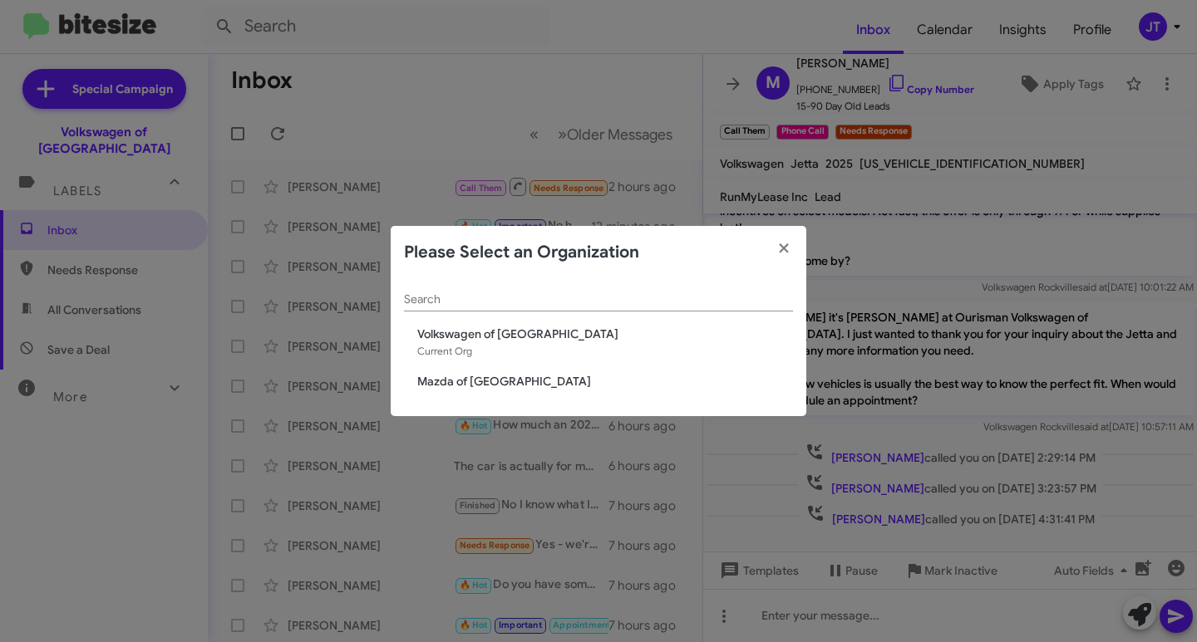
click at [498, 376] on span "Mazda of [GEOGRAPHIC_DATA]" at bounding box center [605, 381] width 376 height 17
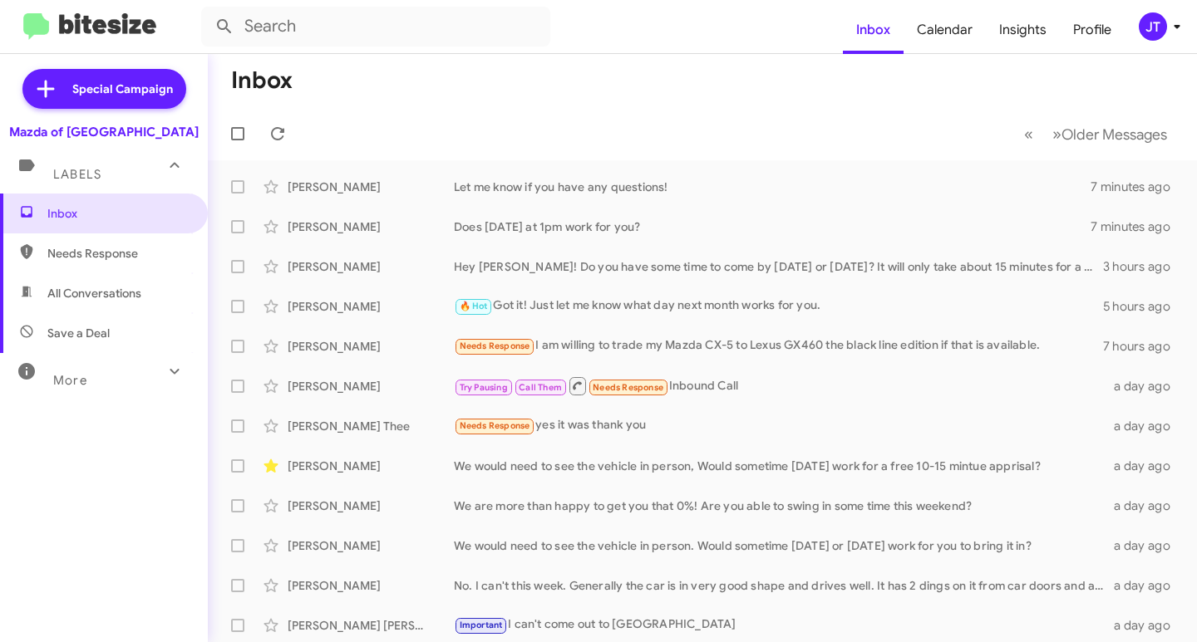
click at [1178, 27] on icon at bounding box center [1177, 27] width 6 height 4
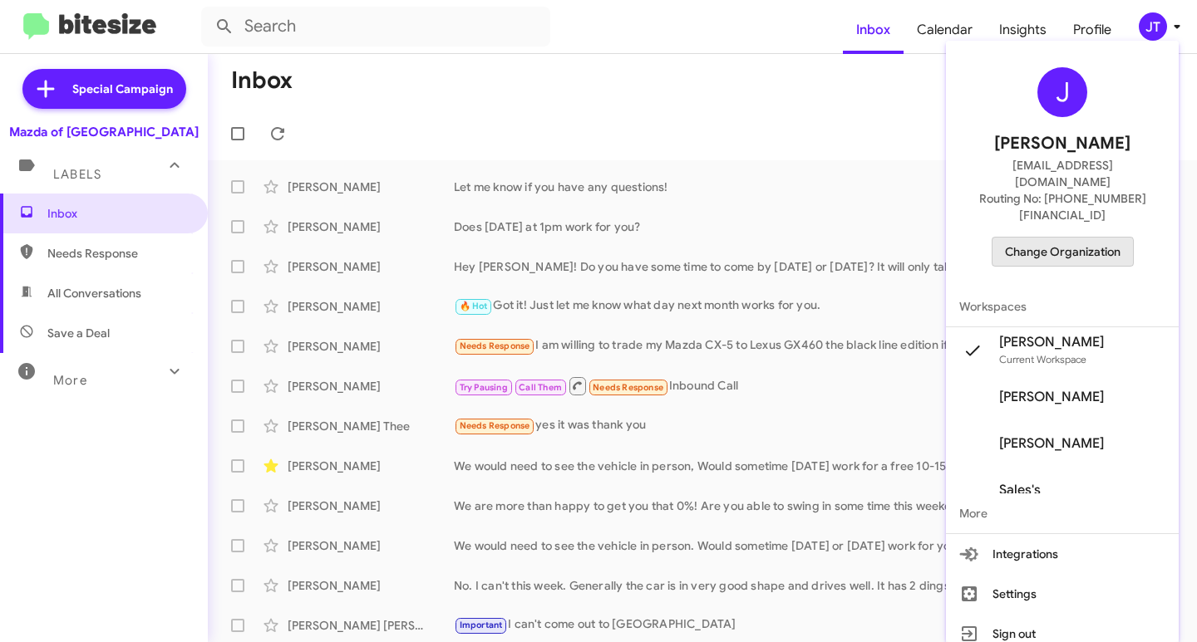
click at [1074, 238] on span "Change Organization" at bounding box center [1063, 252] width 116 height 28
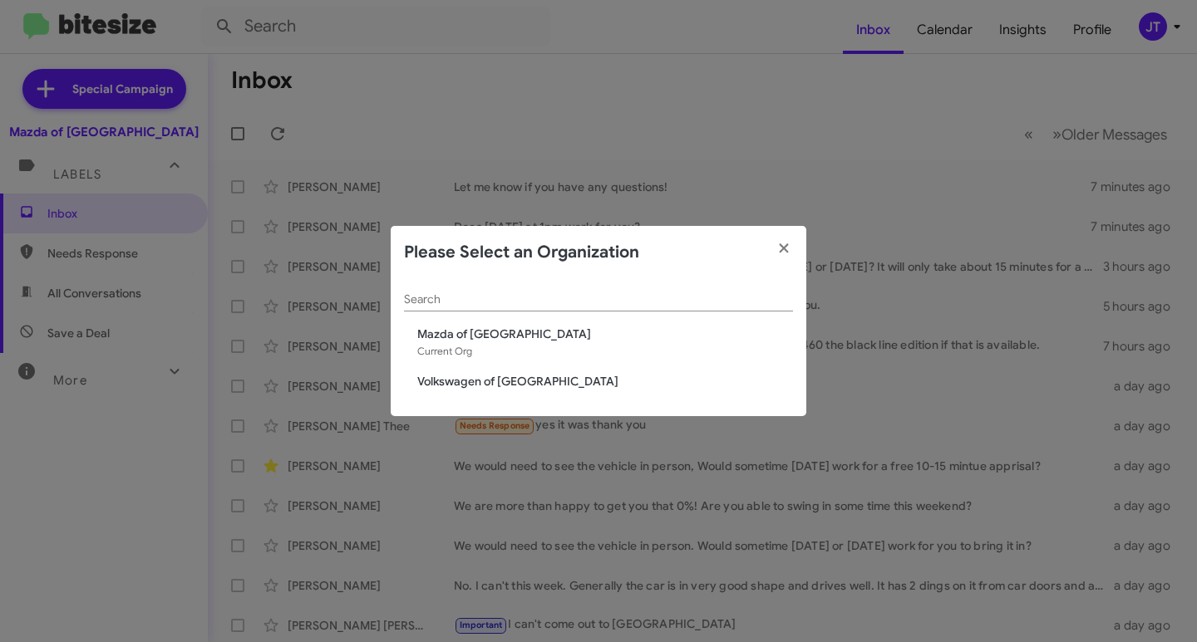
click at [511, 380] on span "Volkswagen of [GEOGRAPHIC_DATA]" at bounding box center [605, 381] width 376 height 17
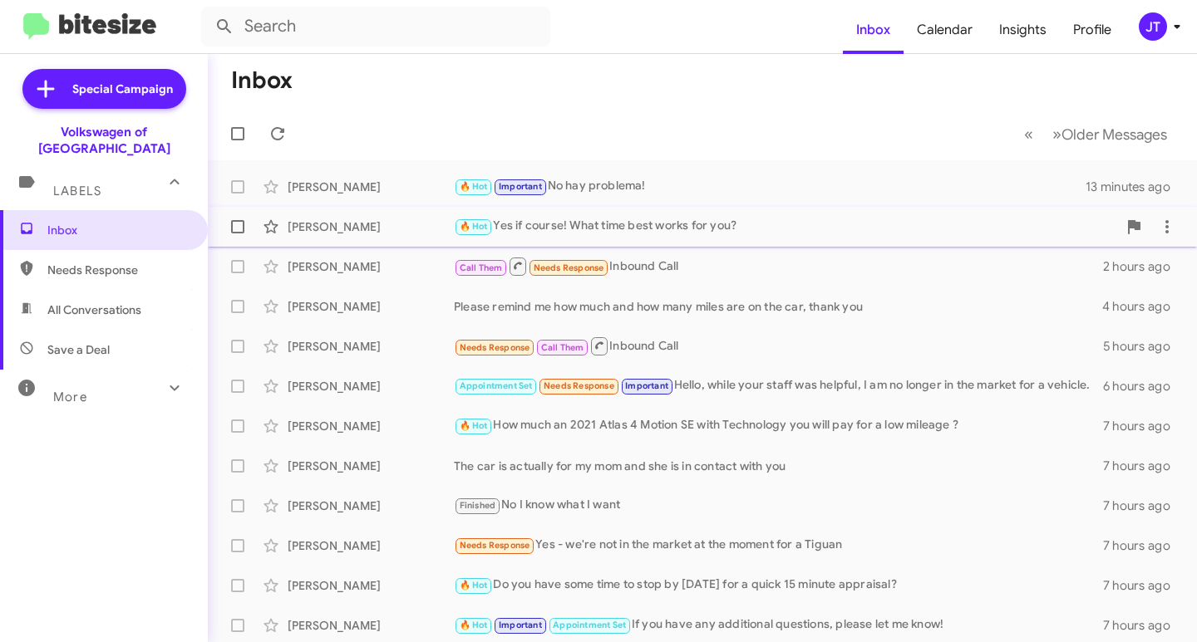
click at [765, 229] on div "🔥 Hot Yes if course! What time best works for you?" at bounding box center [785, 226] width 663 height 19
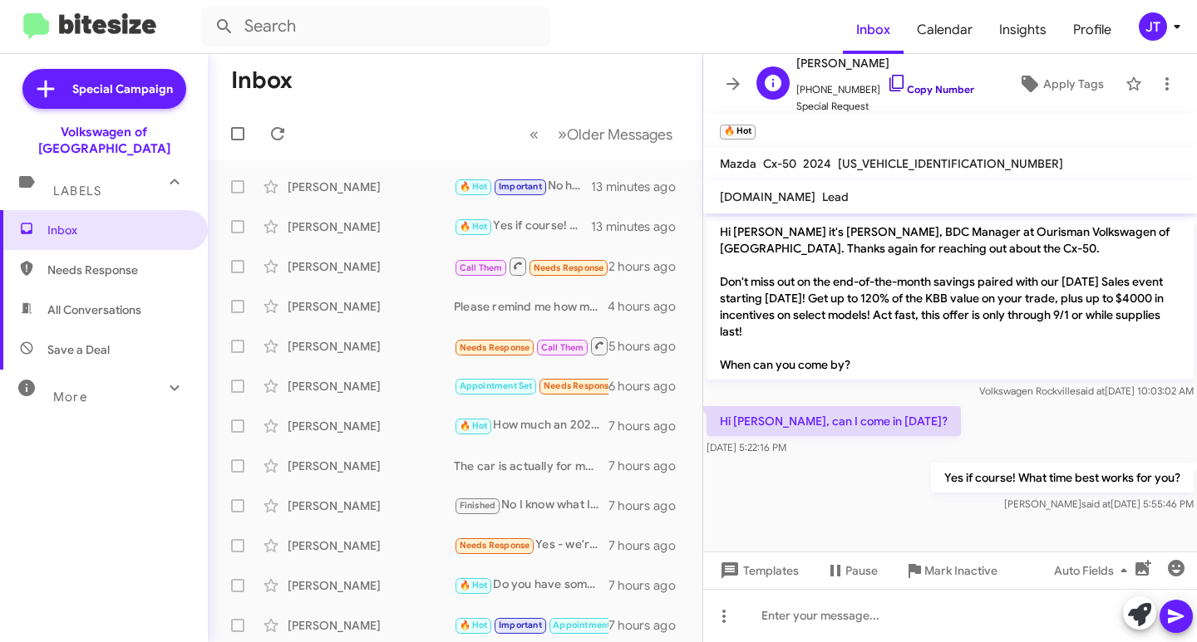
click at [935, 88] on link "Copy Number" at bounding box center [930, 89] width 87 height 12
click at [1058, 86] on span "Apply Tags" at bounding box center [1073, 84] width 61 height 30
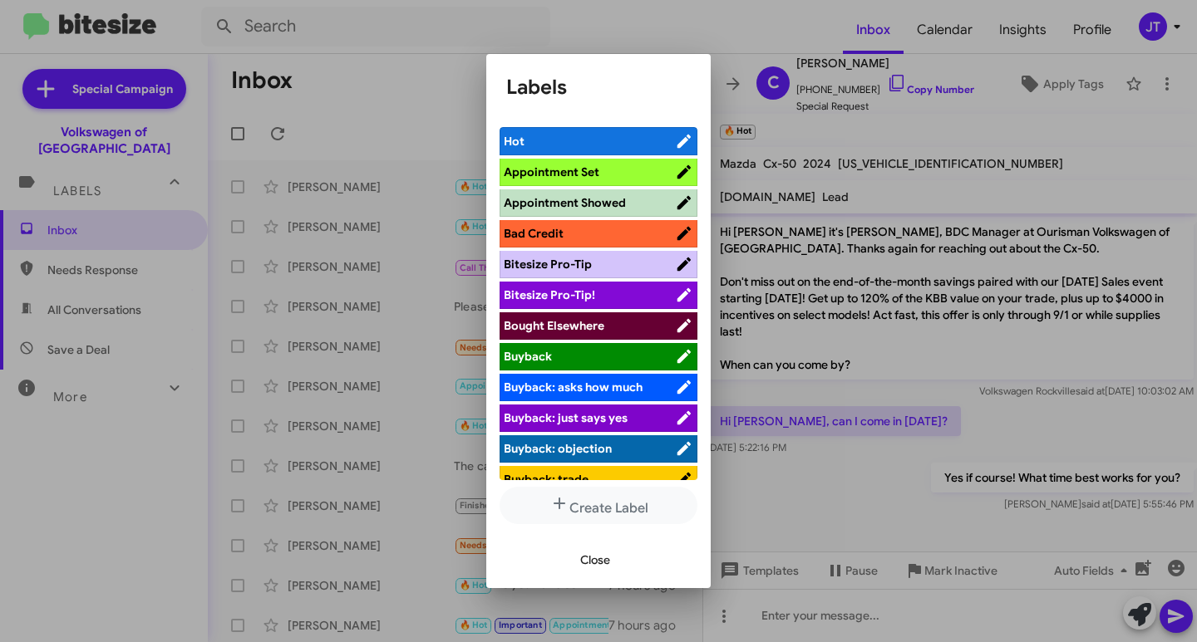
click at [564, 173] on span "Appointment Set" at bounding box center [552, 172] width 96 height 15
click at [394, 81] on div at bounding box center [598, 321] width 1197 height 642
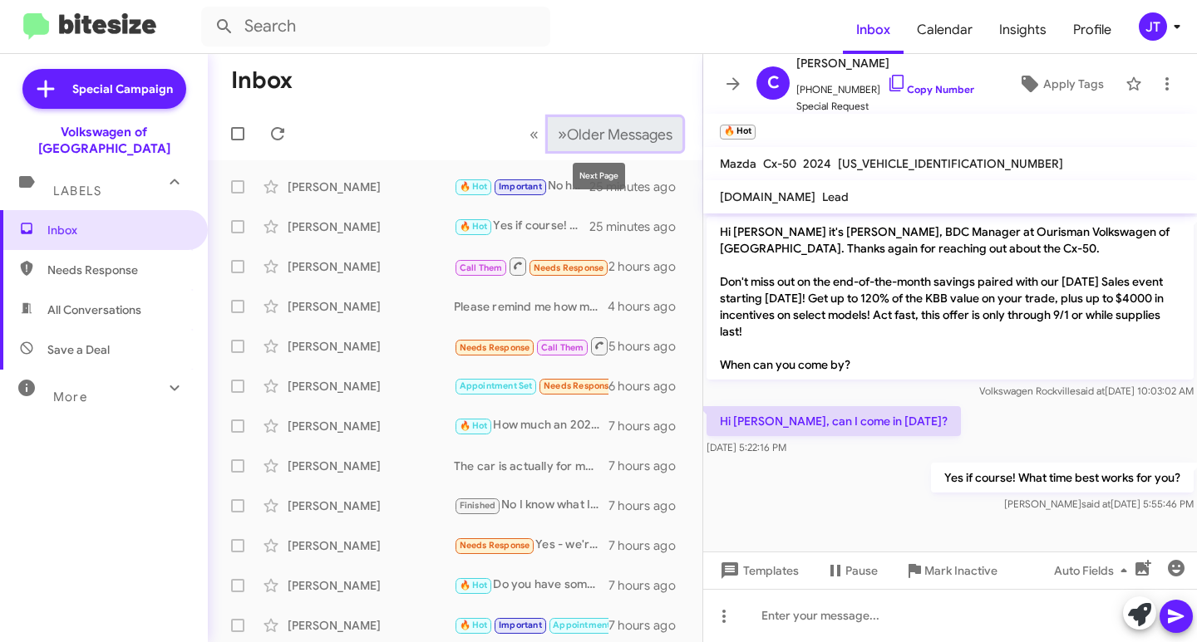
click at [570, 133] on span "Older Messages" at bounding box center [620, 134] width 106 height 18
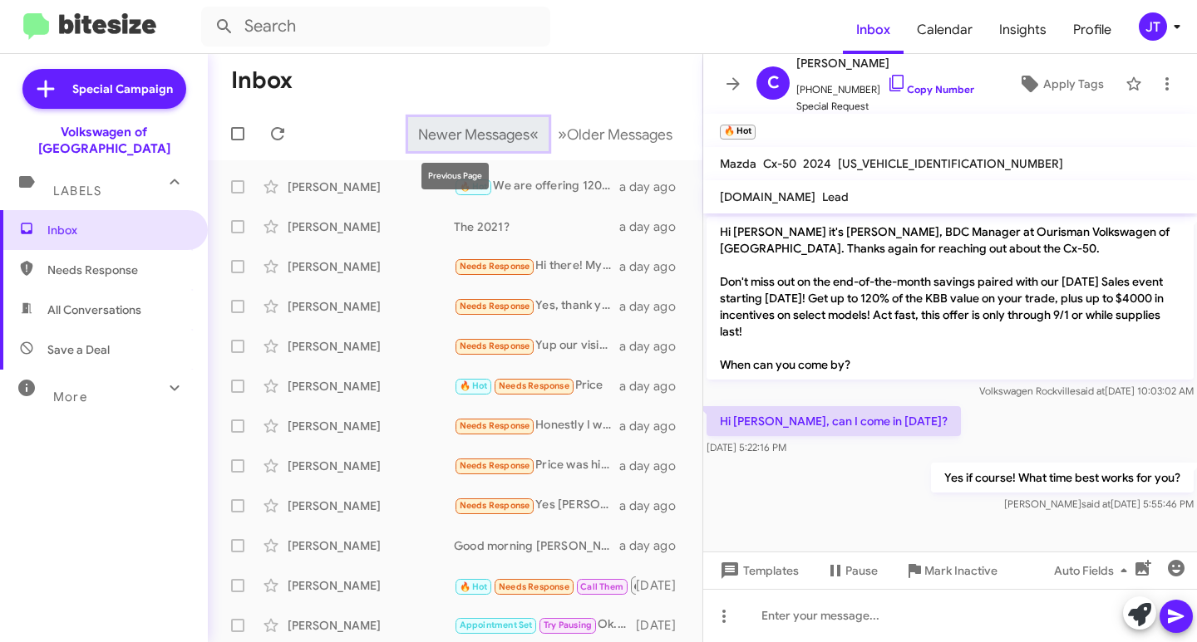
click at [418, 135] on span "Newer Messages" at bounding box center [473, 134] width 111 height 18
